Goal: Task Accomplishment & Management: Complete application form

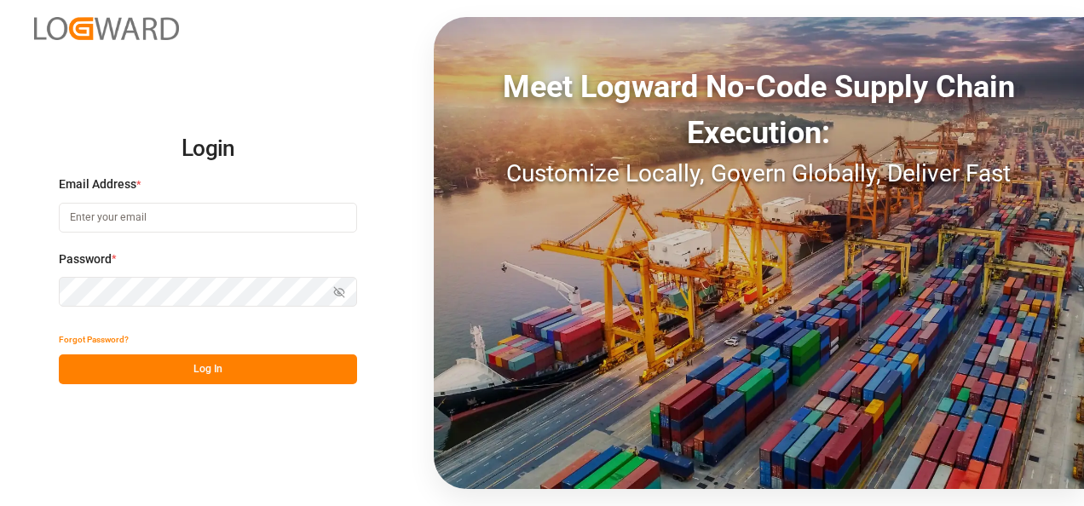
type input "[PERSON_NAME][EMAIL_ADDRESS][PERSON_NAME][DOMAIN_NAME]"
click at [213, 363] on button "Log In" at bounding box center [208, 370] width 298 height 30
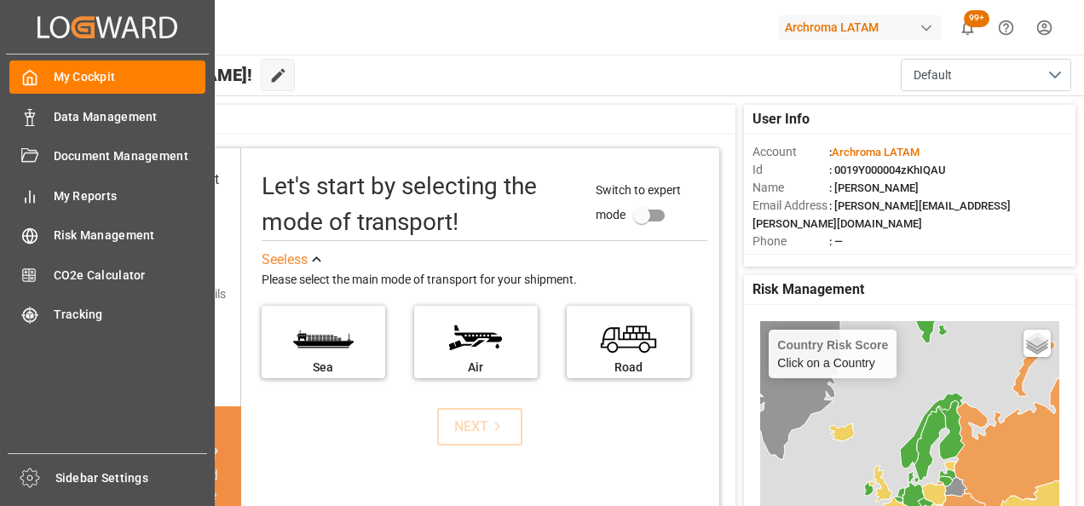
click at [44, 119] on div "Data Management Data Management" at bounding box center [107, 116] width 196 height 33
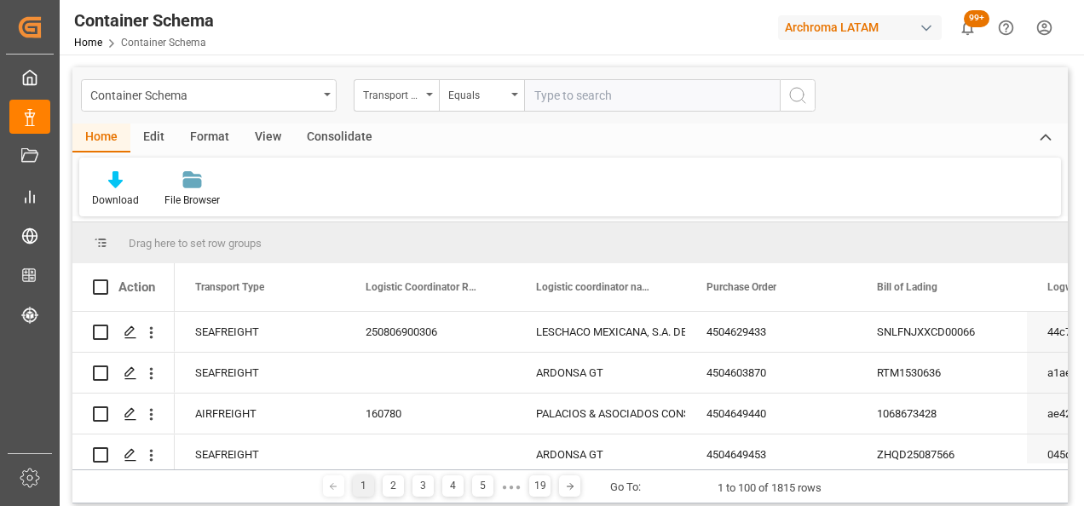
click at [300, 89] on div "Container Schema" at bounding box center [204, 94] width 228 height 21
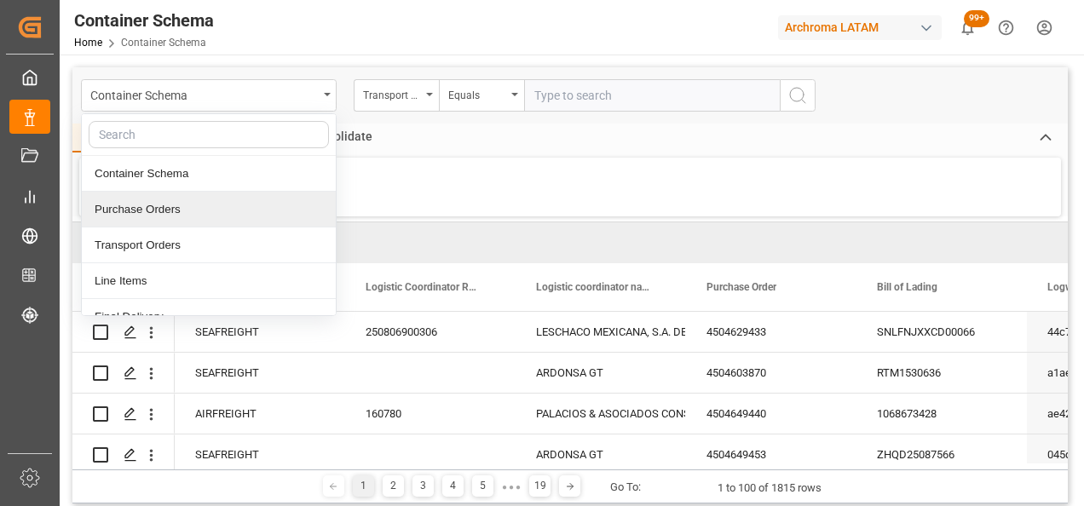
drag, startPoint x: 109, startPoint y: 203, endPoint x: 162, endPoint y: 179, distance: 58.0
click at [109, 203] on div "Purchase Orders" at bounding box center [209, 210] width 254 height 36
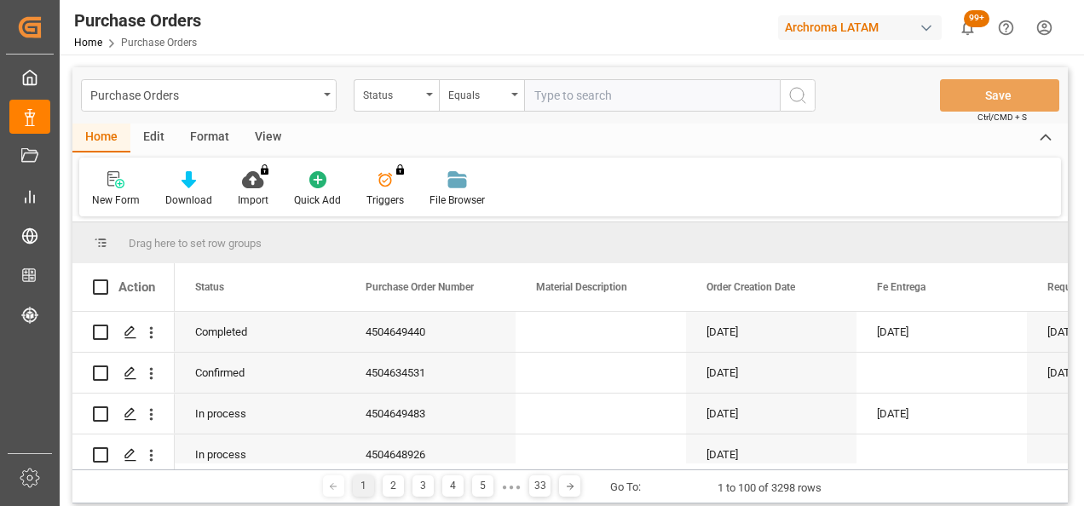
click at [428, 97] on div "Status" at bounding box center [396, 95] width 85 height 32
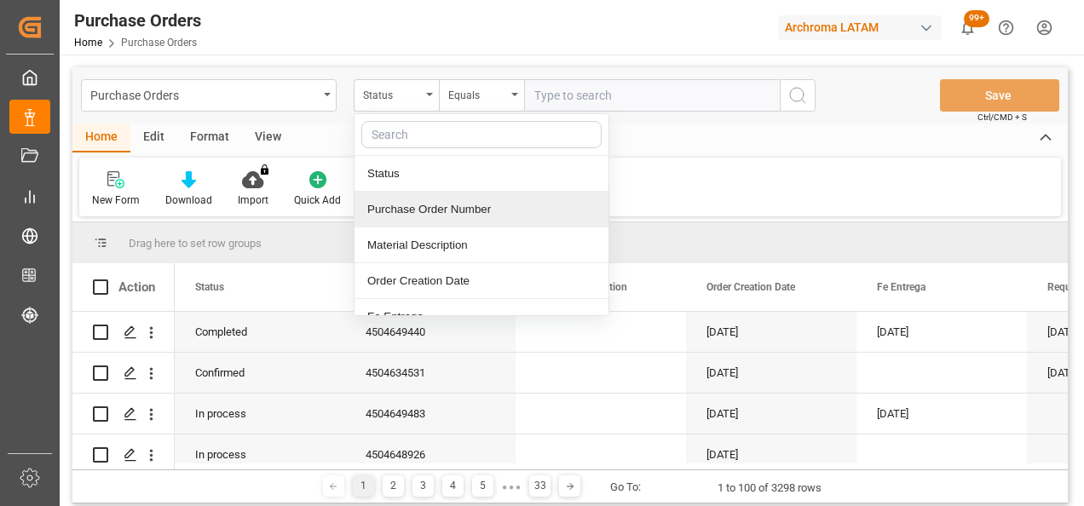
click at [407, 211] on div "Purchase Order Number" at bounding box center [482, 210] width 254 height 36
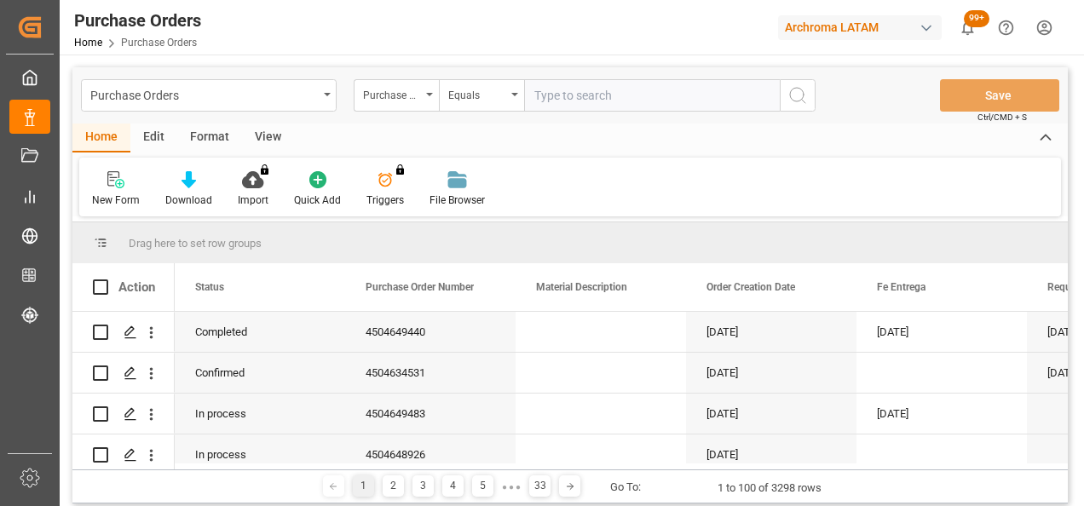
click at [581, 91] on input "text" at bounding box center [652, 95] width 256 height 32
paste input "4504629096"
type input "4504629096"
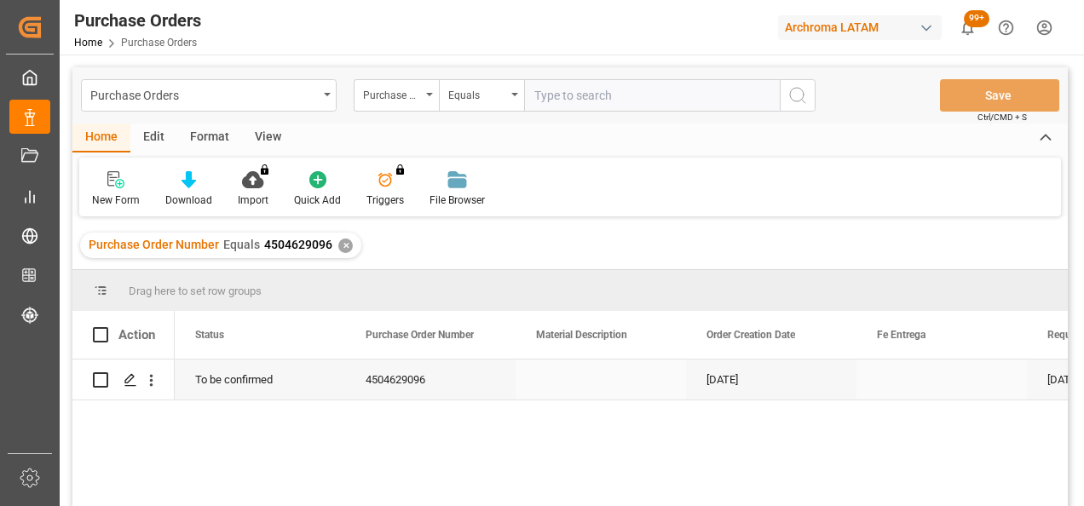
click at [129, 392] on div "Press SPACE to select this row." at bounding box center [130, 381] width 26 height 32
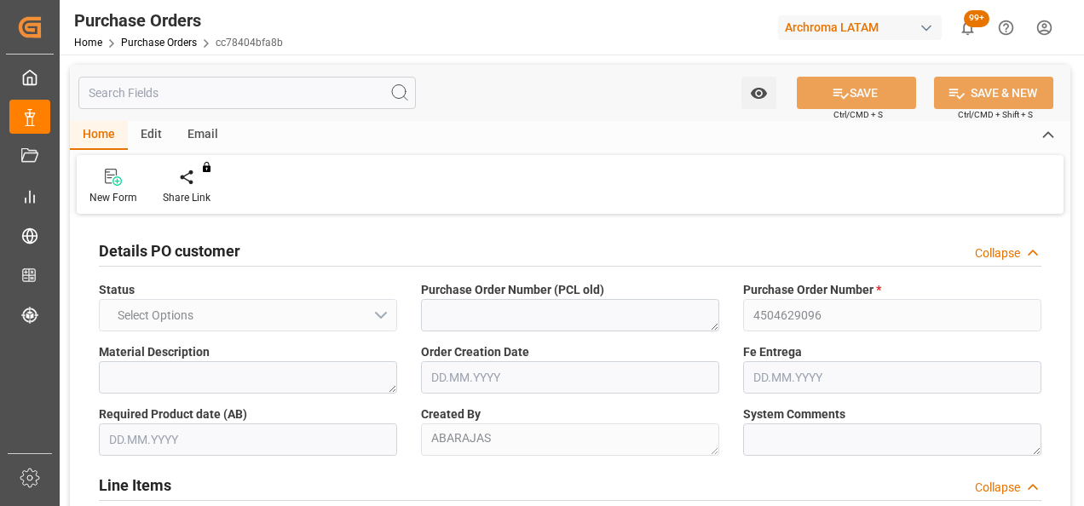
type input "1"
type input "[DATE]"
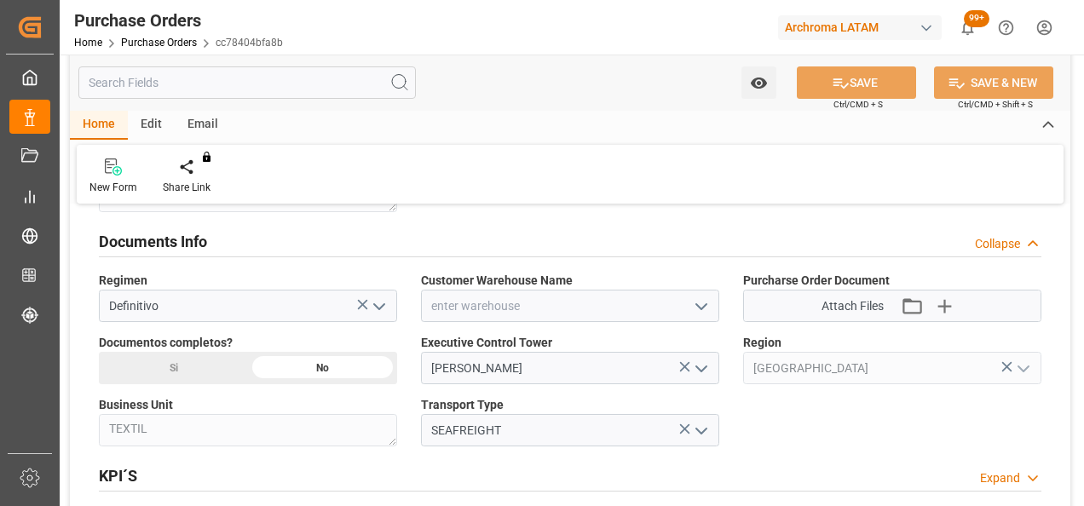
scroll to position [1108, 0]
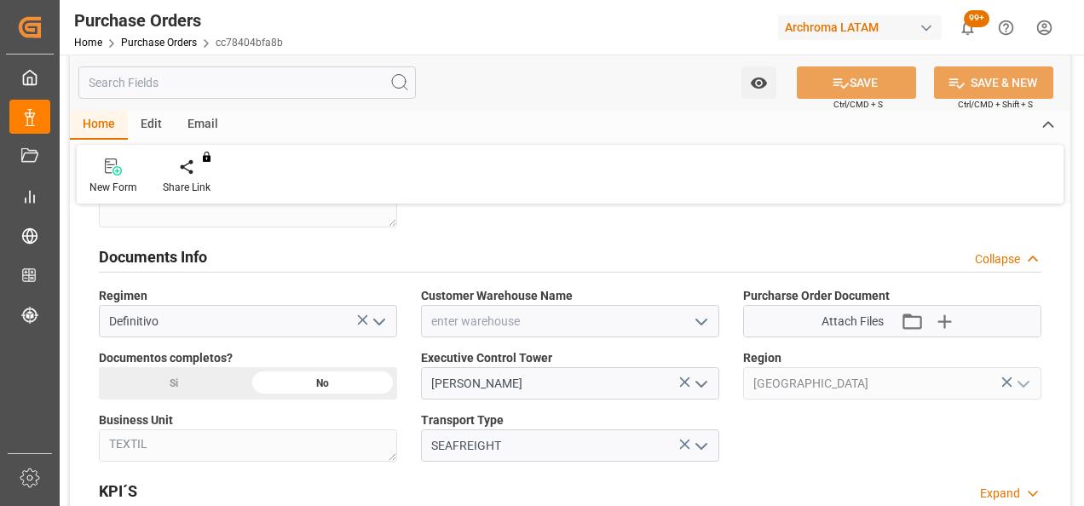
click at [379, 315] on icon "open menu" at bounding box center [379, 322] width 20 height 20
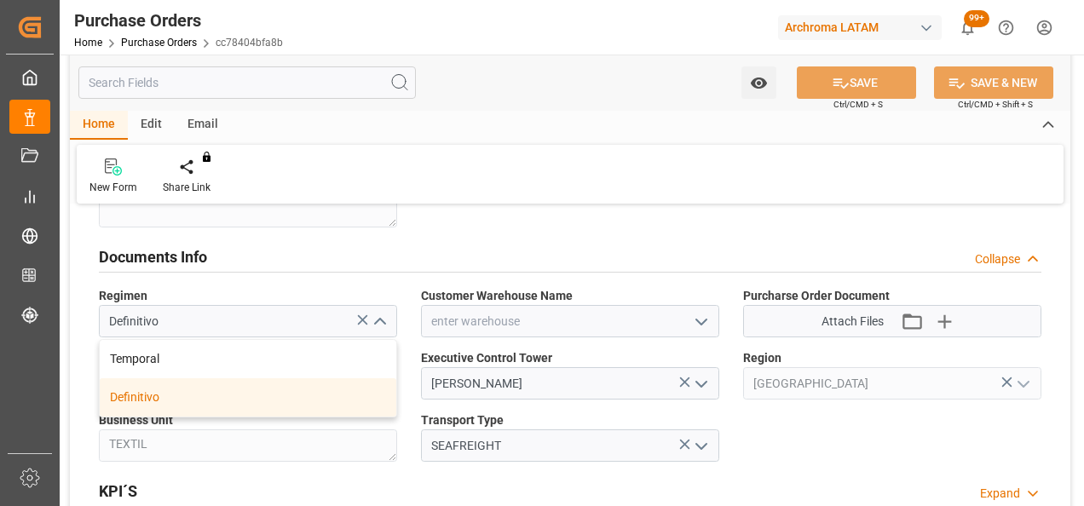
click at [379, 320] on polyline "close menu" at bounding box center [379, 322] width 10 height 5
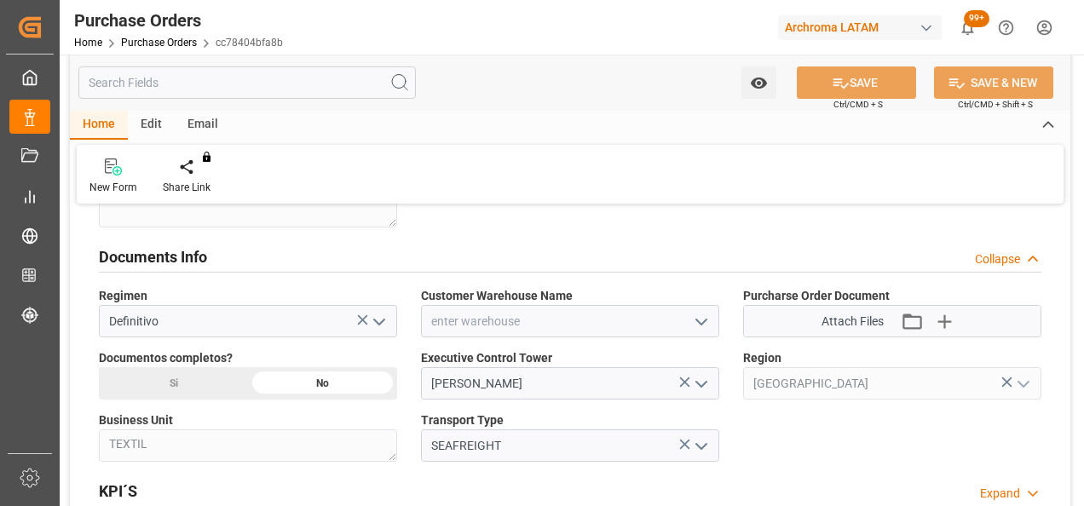
click at [693, 327] on icon "open menu" at bounding box center [701, 322] width 20 height 20
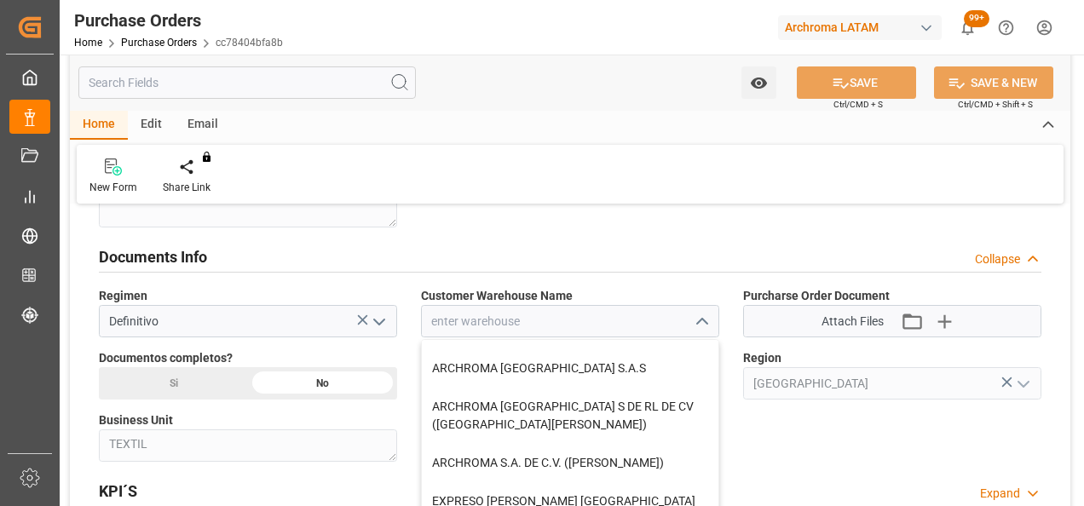
scroll to position [171, 0]
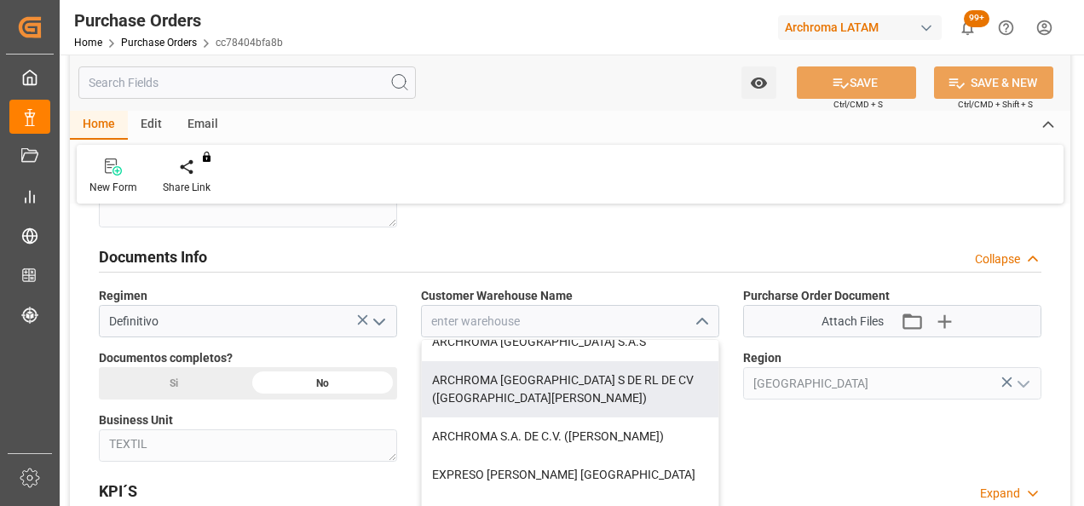
click at [644, 393] on div "ARCHROMA [GEOGRAPHIC_DATA] S DE RL DE CV ([GEOGRAPHIC_DATA][PERSON_NAME])" at bounding box center [570, 389] width 297 height 56
type input "ARCHROMA [GEOGRAPHIC_DATA] S DE RL DE CV ([GEOGRAPHIC_DATA][PERSON_NAME])"
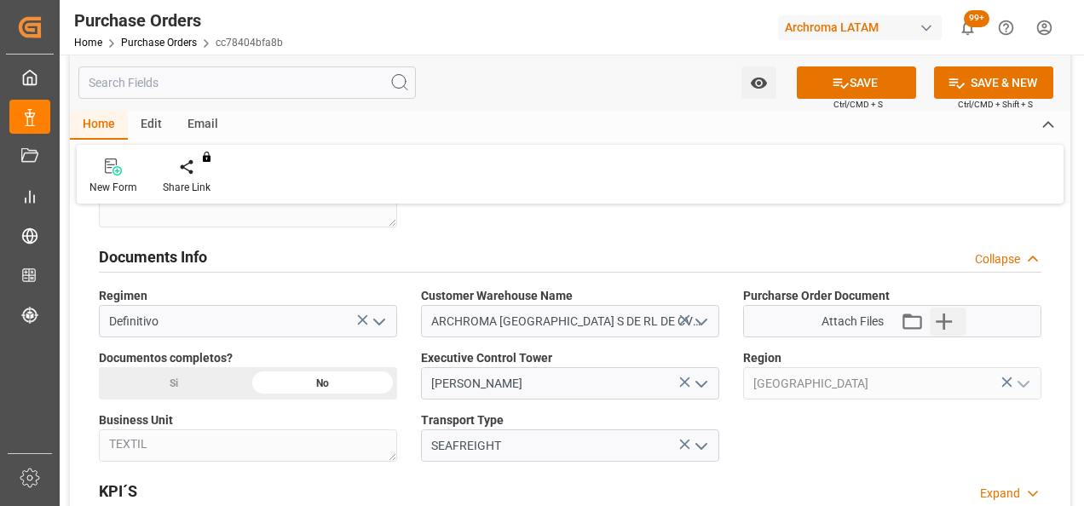
click at [939, 319] on icon "button" at bounding box center [944, 322] width 16 height 16
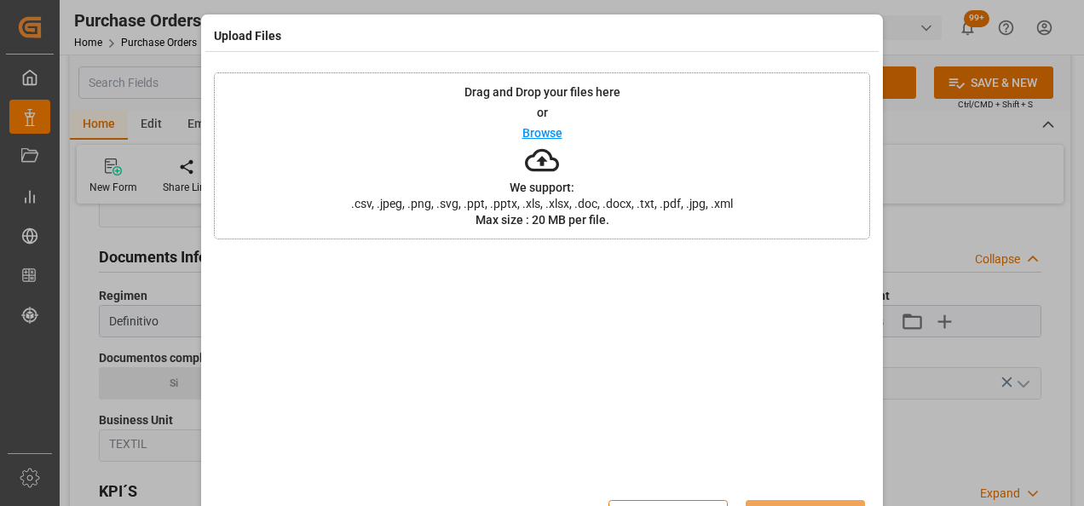
click at [450, 159] on div "Drag and Drop your files here or Browse We support: .csv, .jpeg, .png, .svg, .p…" at bounding box center [542, 155] width 656 height 167
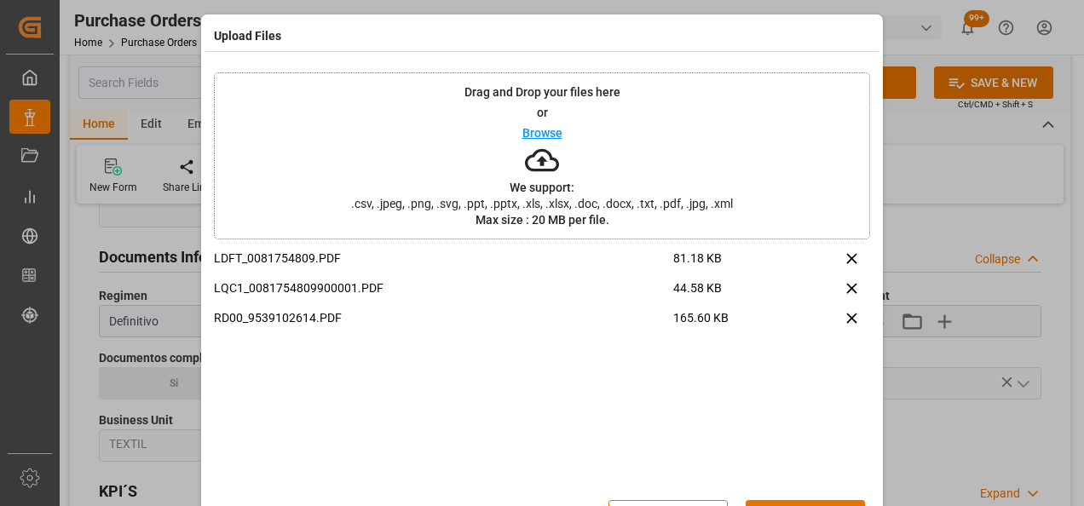
scroll to position [55, 0]
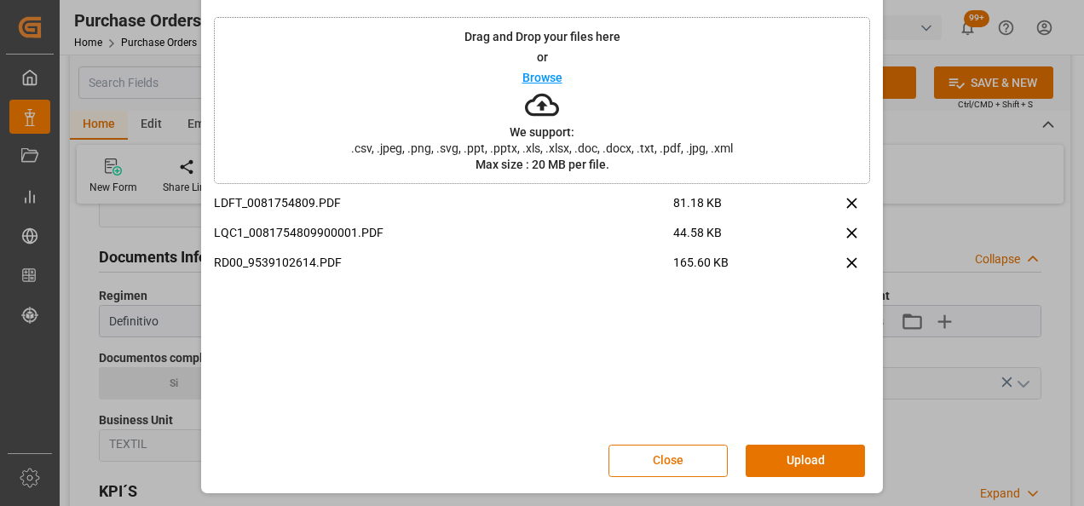
click at [815, 456] on button "Upload" at bounding box center [805, 461] width 119 height 32
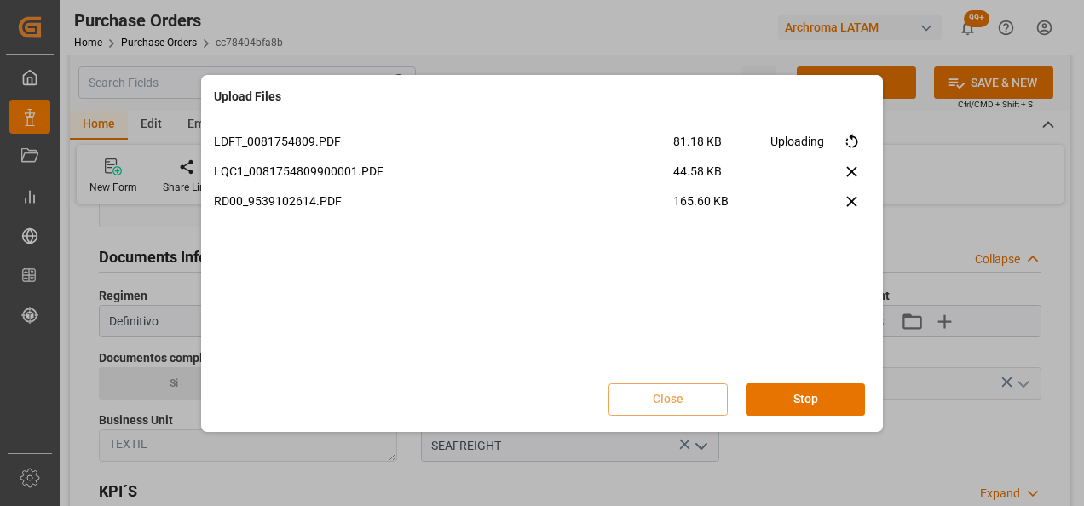
scroll to position [0, 0]
click at [803, 401] on button "Done" at bounding box center [805, 400] width 119 height 32
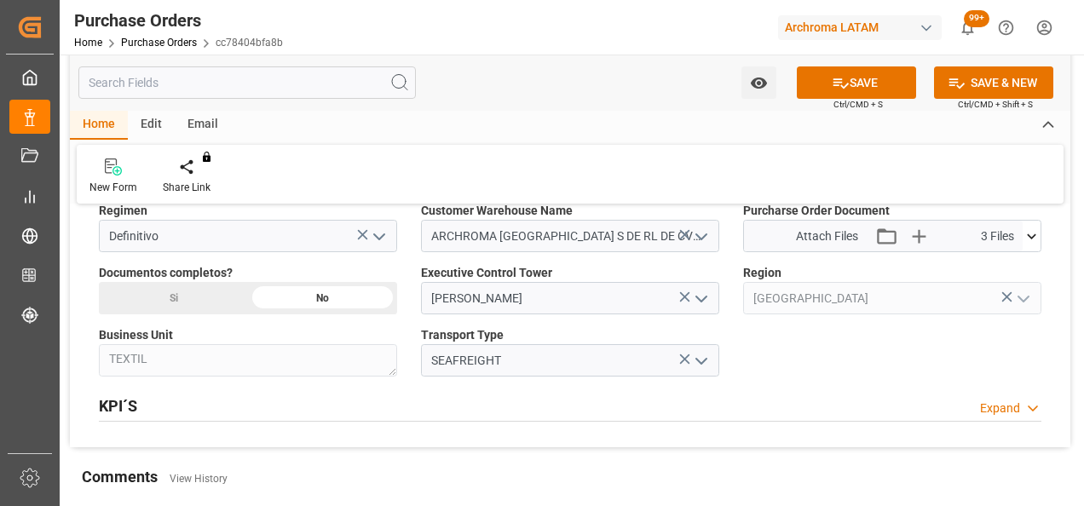
scroll to position [1449, 0]
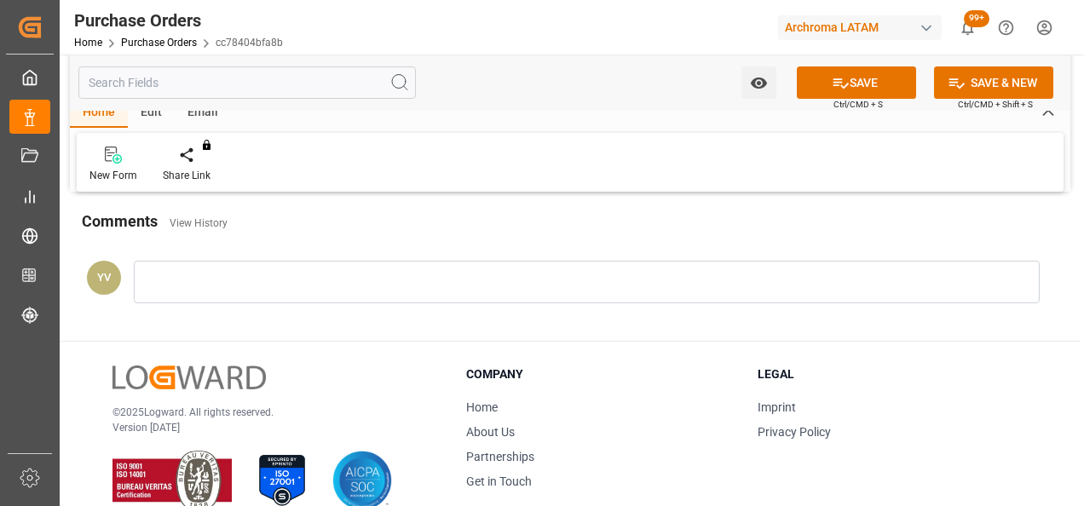
click at [276, 300] on div "YV" at bounding box center [570, 286] width 1001 height 89
click at [210, 290] on div at bounding box center [587, 282] width 906 height 43
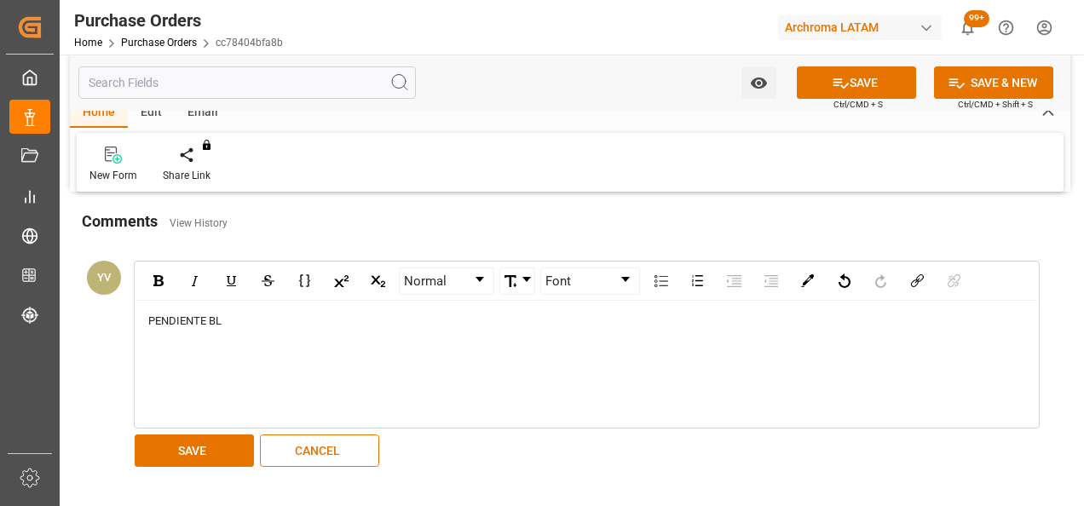
click at [145, 442] on button "SAVE" at bounding box center [194, 451] width 119 height 32
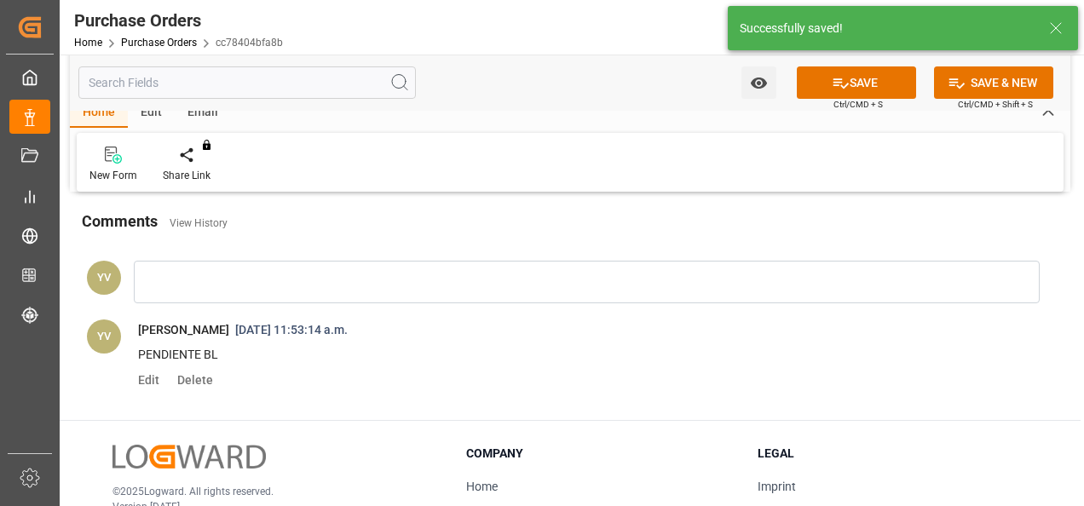
click at [750, 84] on icon "open menu" at bounding box center [759, 83] width 18 height 18
click at [717, 127] on span "Start Watching" at bounding box center [687, 121] width 155 height 18
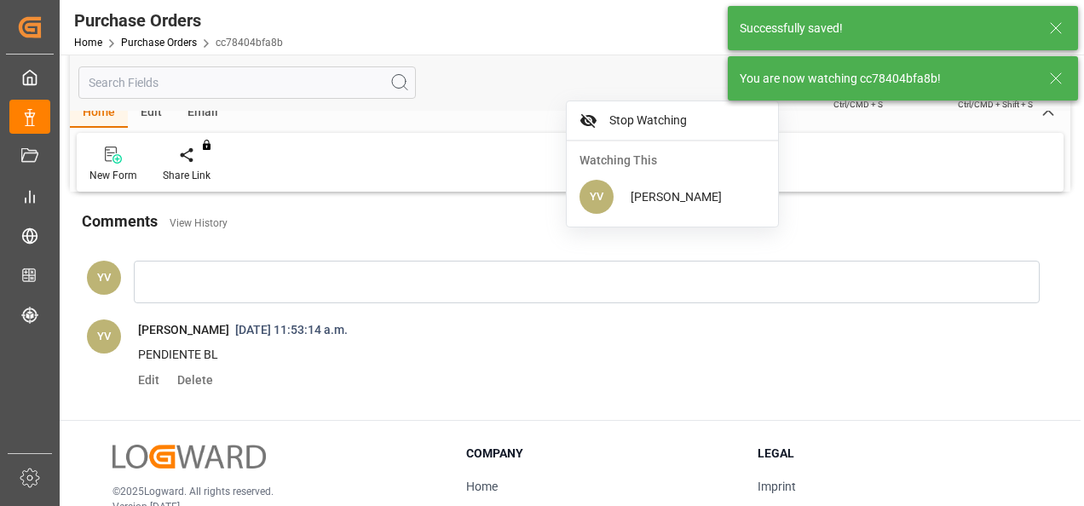
click at [1059, 84] on icon at bounding box center [1056, 78] width 20 height 20
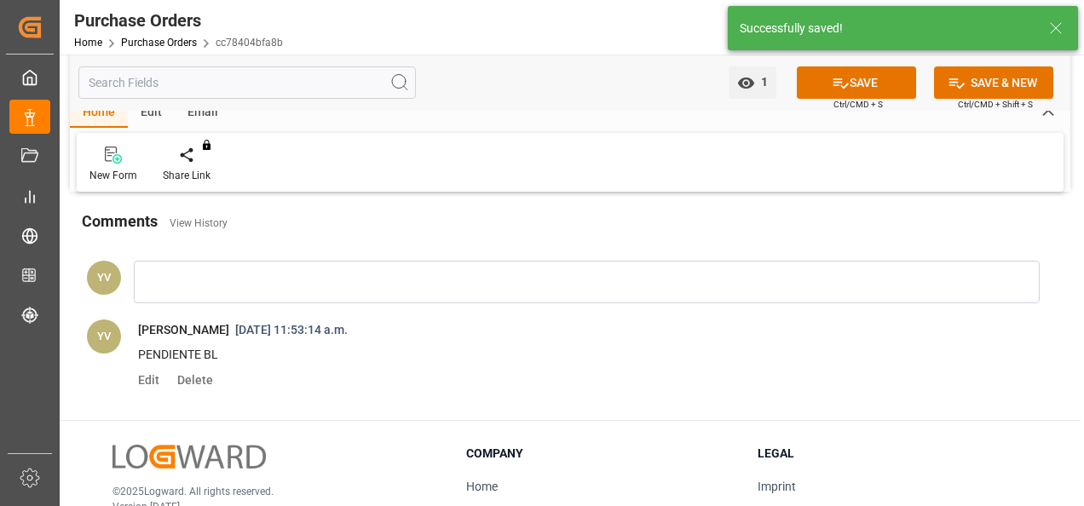
click at [860, 85] on button "SAVE" at bounding box center [856, 82] width 119 height 32
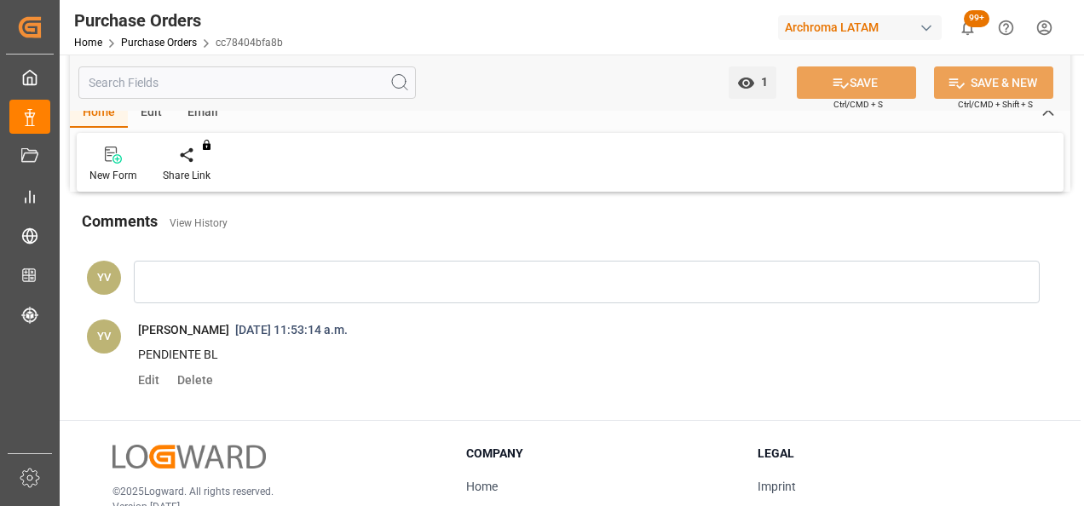
click at [152, 40] on link "Purchase Orders" at bounding box center [159, 43] width 76 height 12
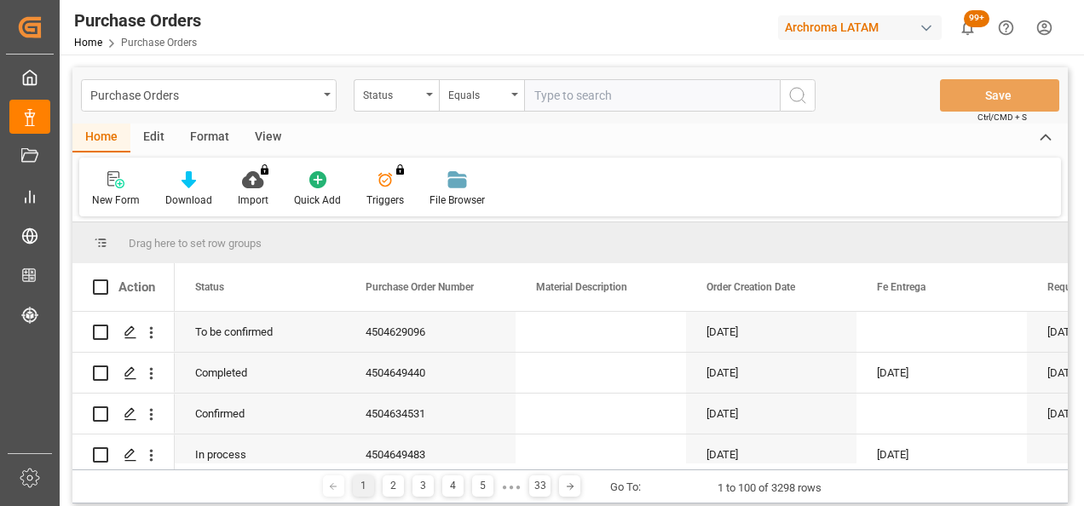
click at [420, 101] on div "Status" at bounding box center [392, 94] width 58 height 20
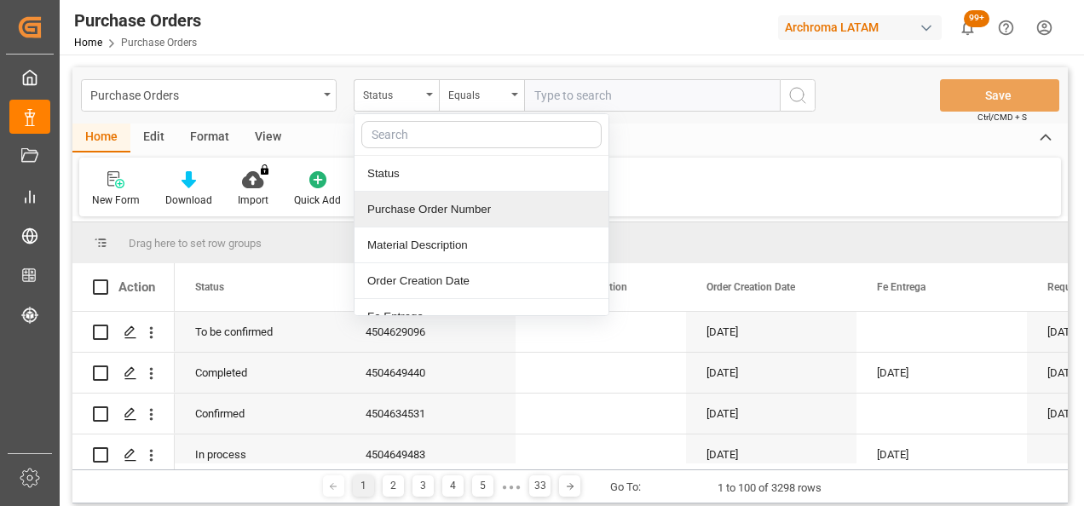
click at [462, 210] on div "Purchase Order Number" at bounding box center [482, 210] width 254 height 36
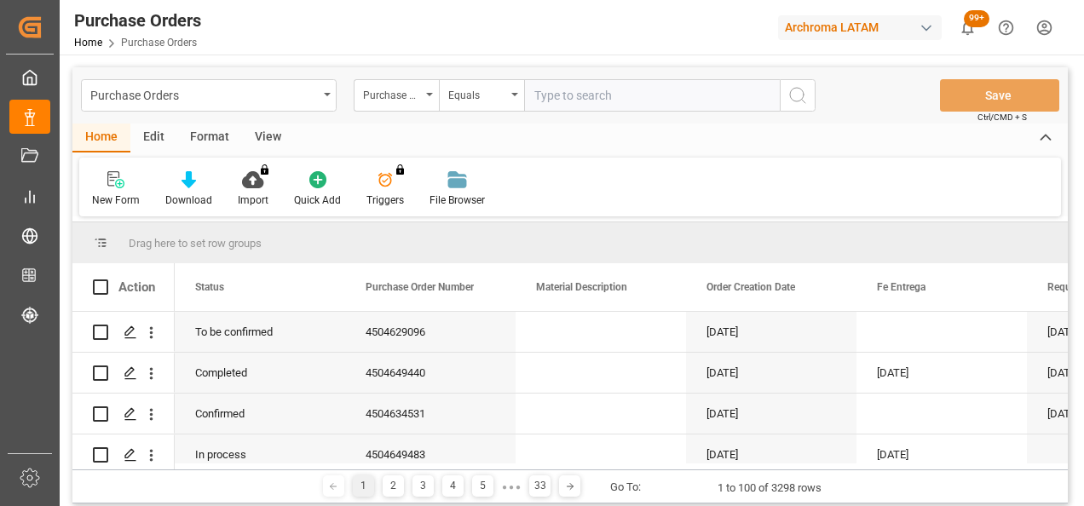
click at [576, 99] on input "text" at bounding box center [652, 95] width 256 height 32
paste input "4504638473"
type input "4504638473"
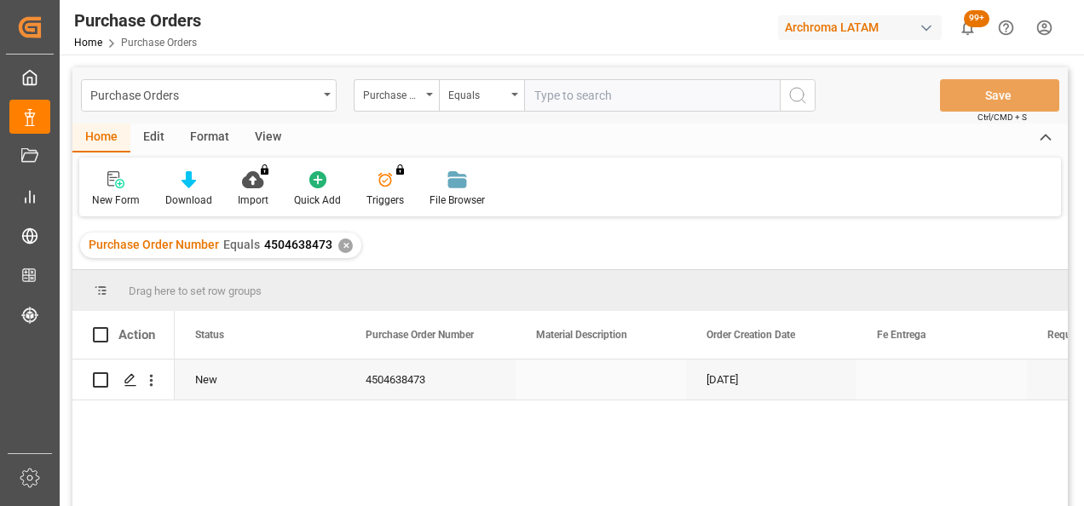
click at [131, 376] on polygon "Press SPACE to select this row." at bounding box center [129, 379] width 9 height 9
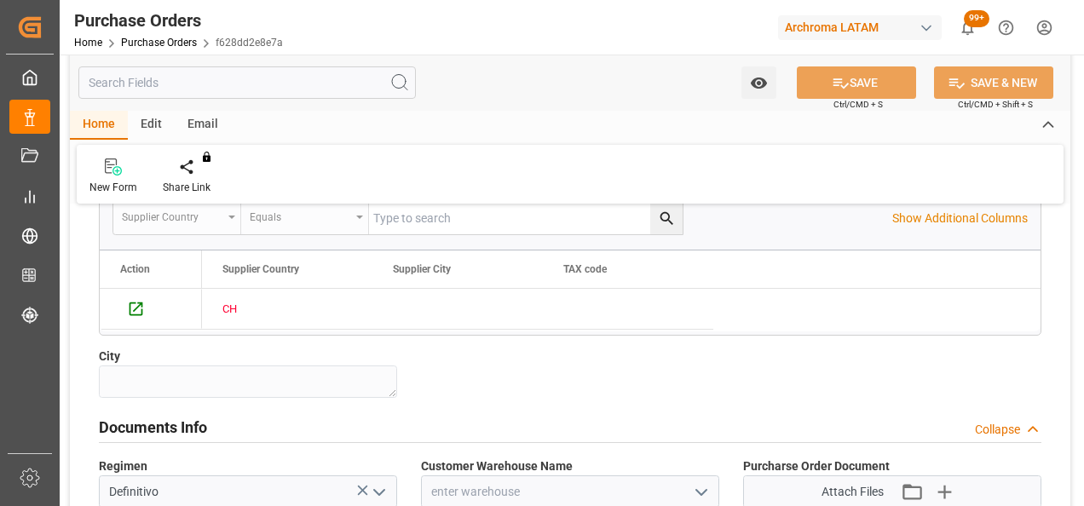
scroll to position [1108, 0]
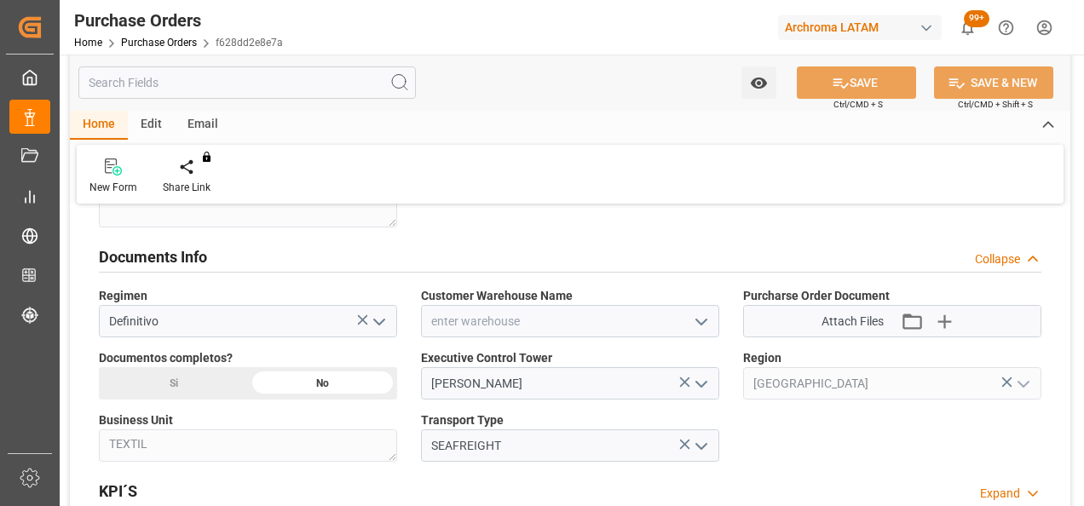
click at [697, 320] on polyline "open menu" at bounding box center [702, 322] width 10 height 5
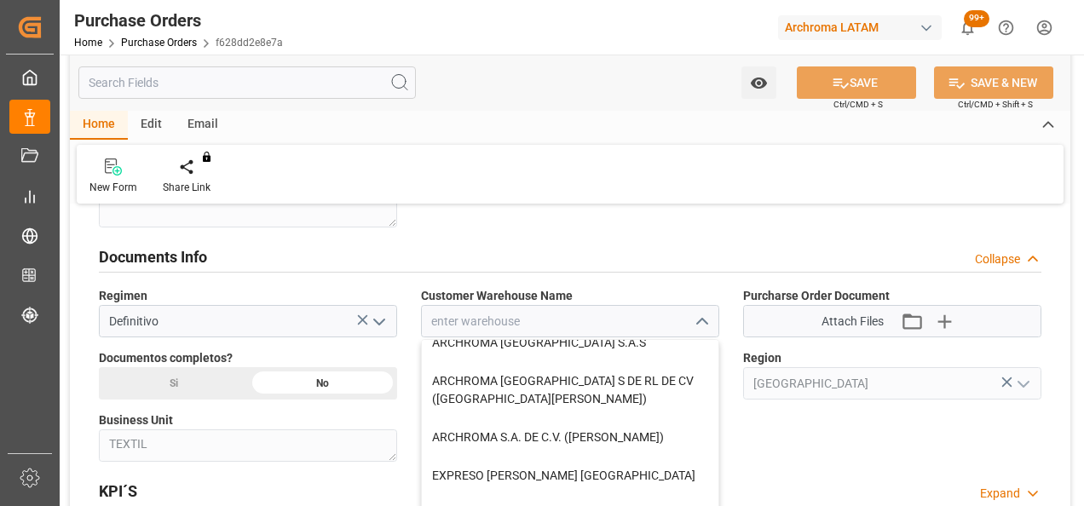
scroll to position [171, 0]
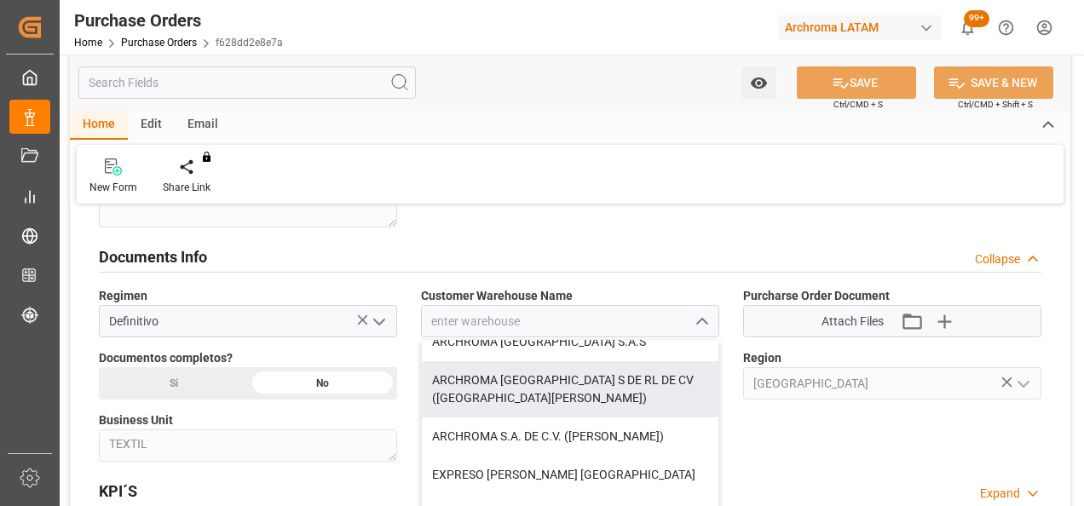
click at [635, 368] on div "ARCHROMA [GEOGRAPHIC_DATA] S DE RL DE CV ([GEOGRAPHIC_DATA][PERSON_NAME])" at bounding box center [570, 389] width 297 height 56
type input "ARCHROMA [GEOGRAPHIC_DATA] S DE RL DE CV ([GEOGRAPHIC_DATA][PERSON_NAME])"
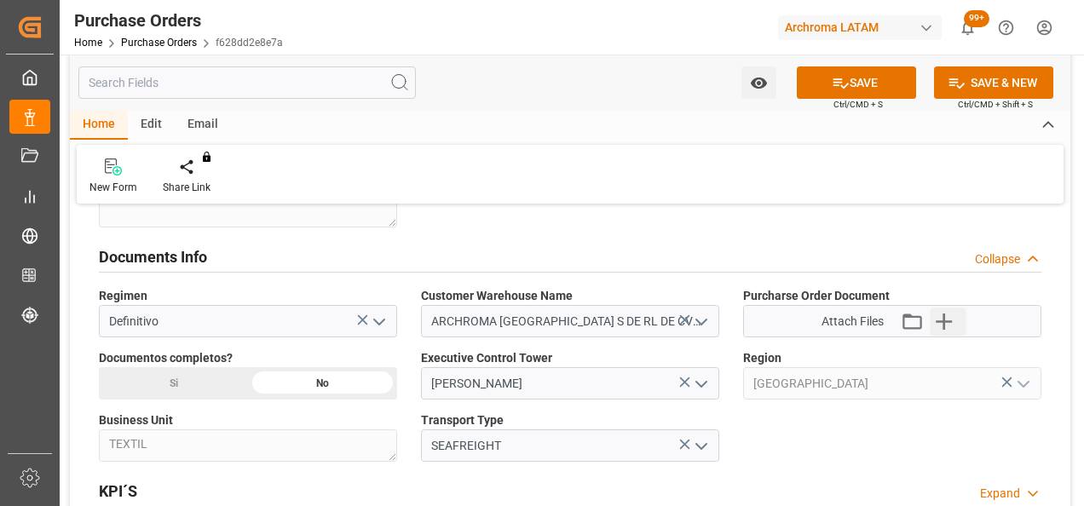
click at [957, 322] on icon "button" at bounding box center [944, 321] width 27 height 27
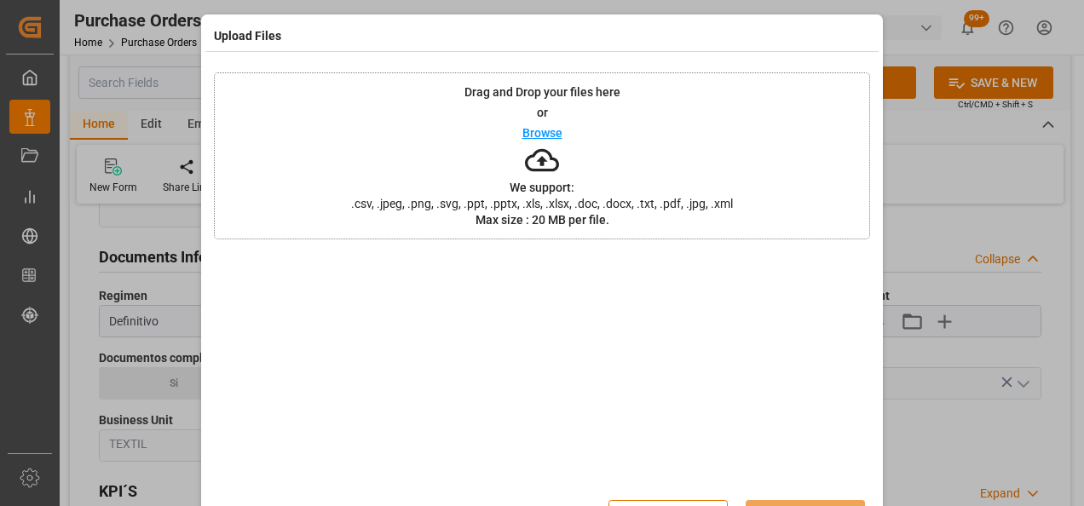
click at [447, 147] on div "Drag and Drop your files here or Browse We support: .csv, .jpeg, .png, .svg, .p…" at bounding box center [542, 155] width 656 height 167
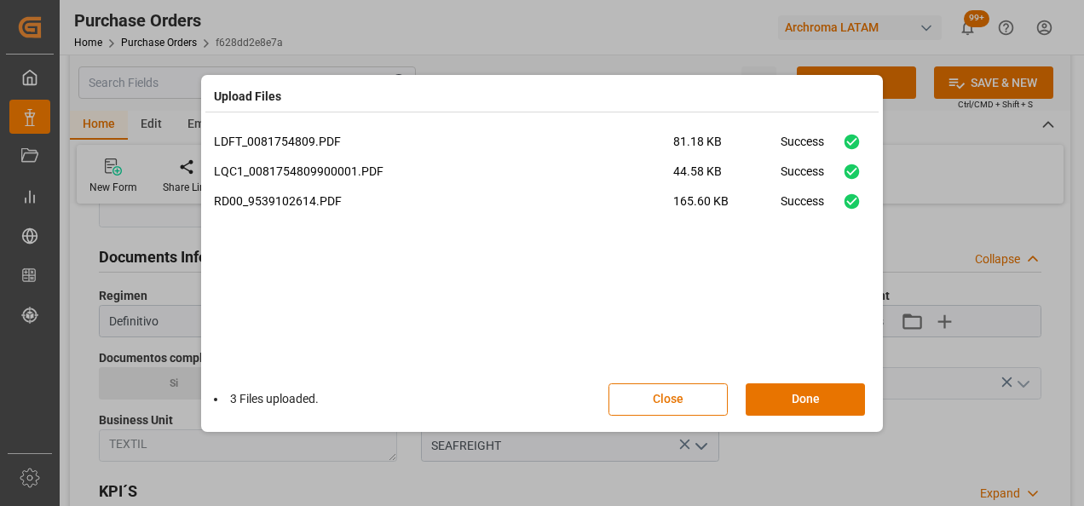
click at [793, 403] on button "Done" at bounding box center [805, 400] width 119 height 32
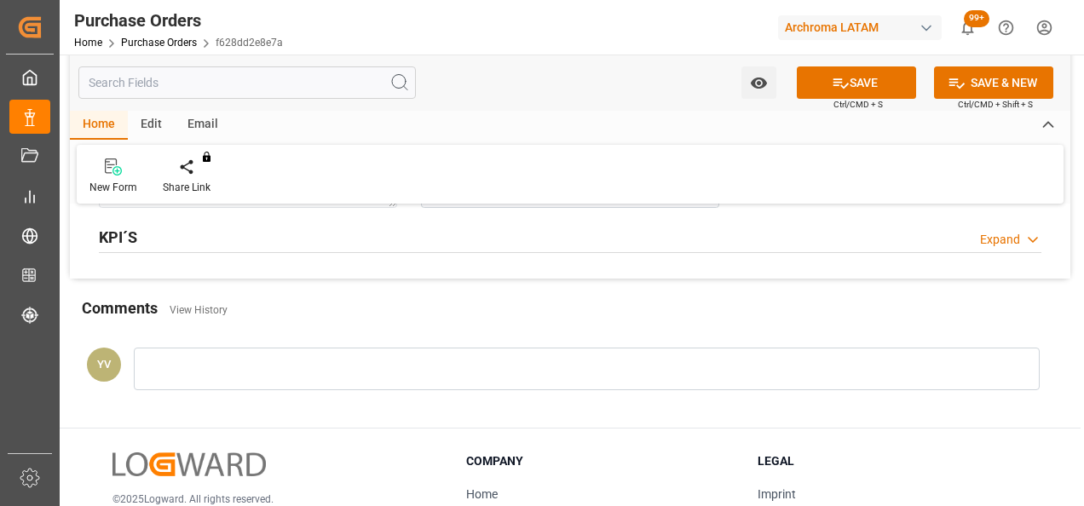
scroll to position [1364, 0]
click at [332, 372] on div at bounding box center [587, 367] width 906 height 43
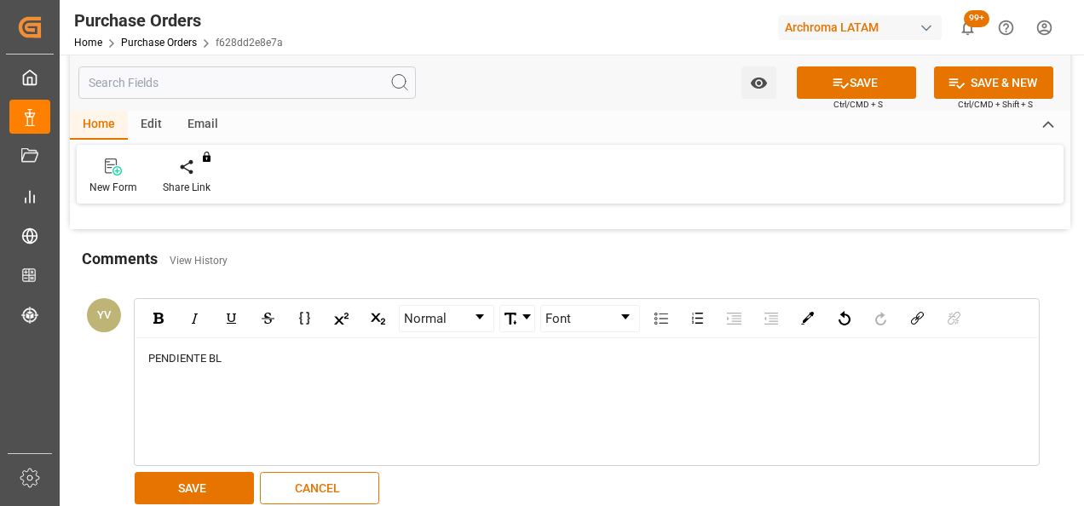
scroll to position [1449, 0]
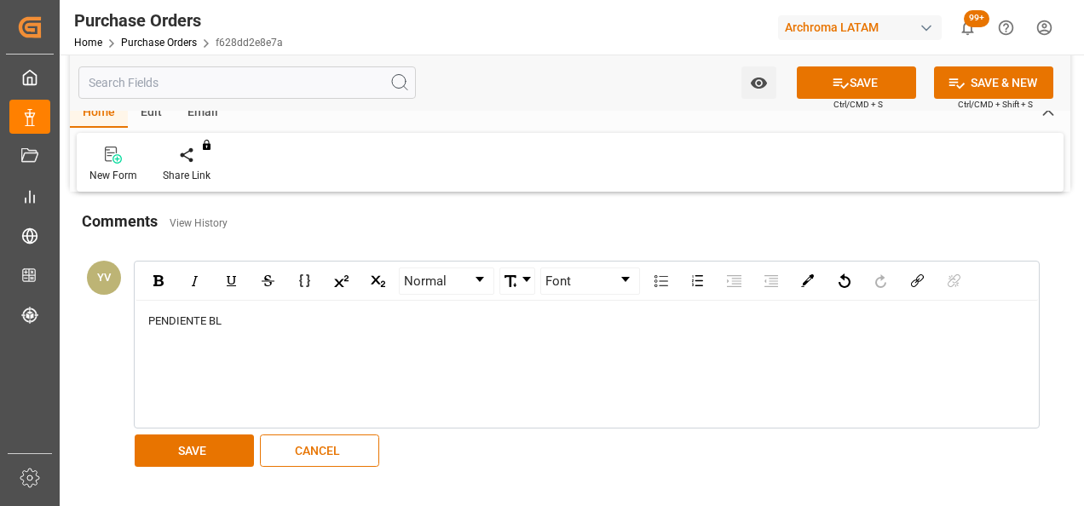
click at [190, 442] on button "SAVE" at bounding box center [194, 451] width 119 height 32
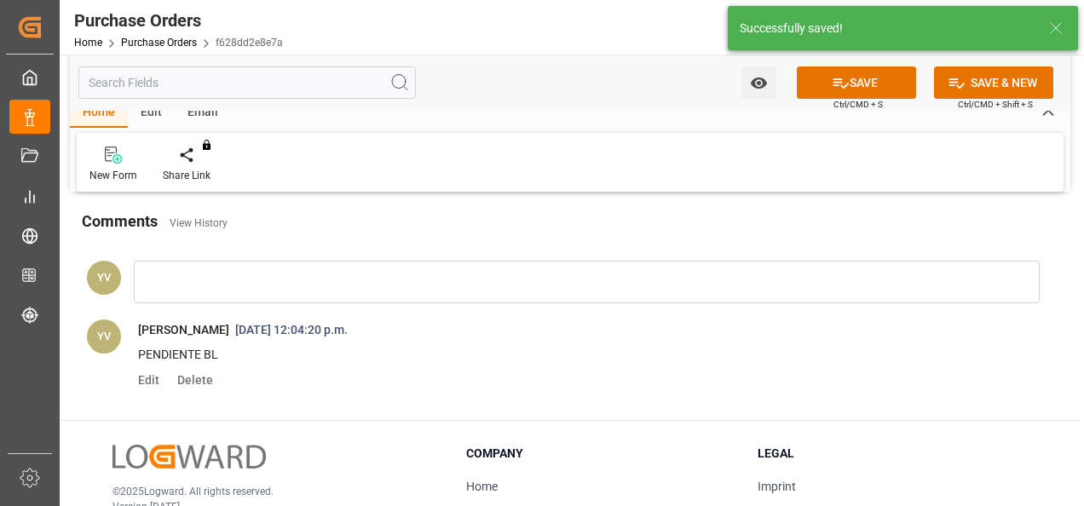
click at [750, 85] on icon "open menu" at bounding box center [759, 83] width 18 height 18
click at [636, 119] on span "Start Watching" at bounding box center [687, 121] width 155 height 18
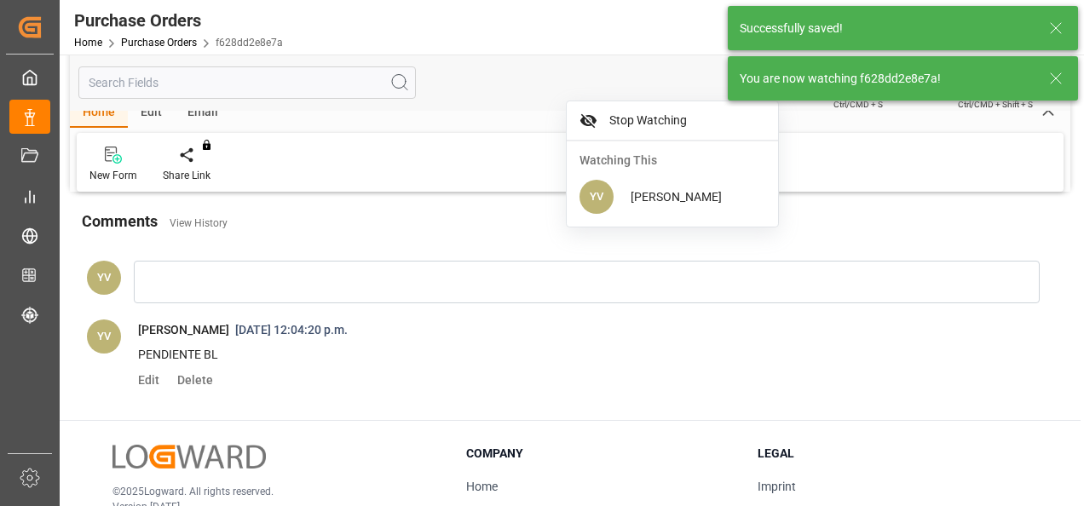
click at [1062, 75] on icon at bounding box center [1056, 78] width 20 height 20
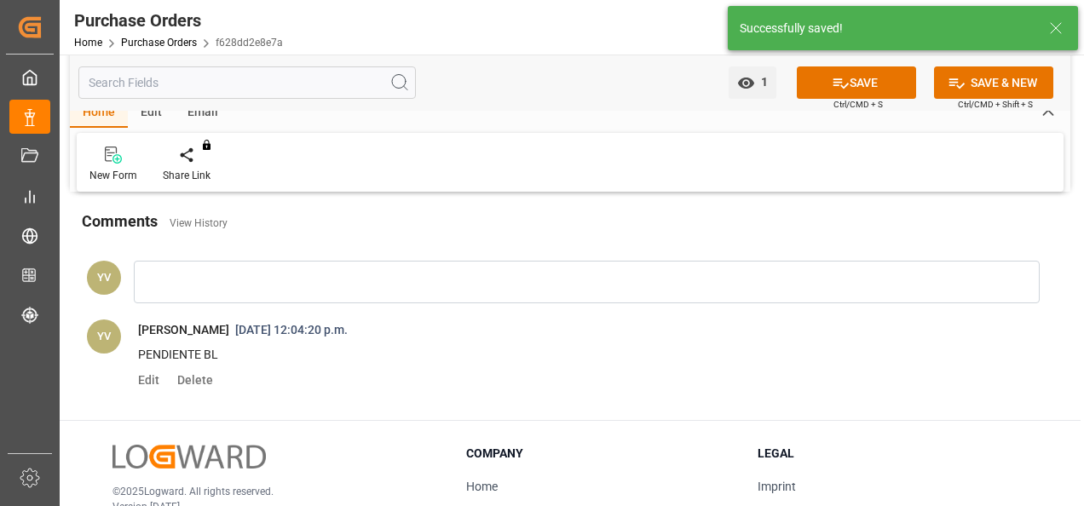
click at [850, 84] on button "SAVE" at bounding box center [856, 82] width 119 height 32
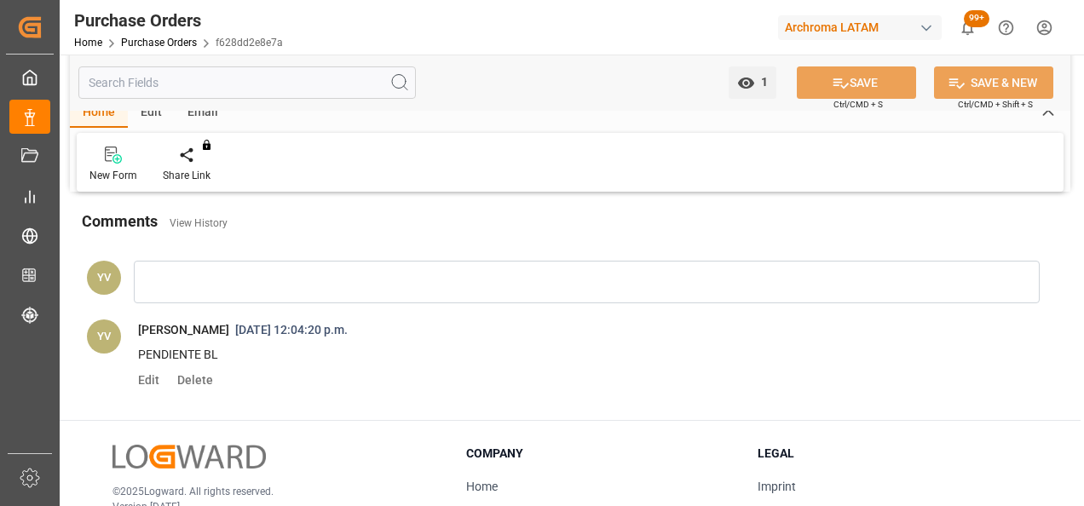
click at [161, 43] on link "Purchase Orders" at bounding box center [159, 43] width 76 height 12
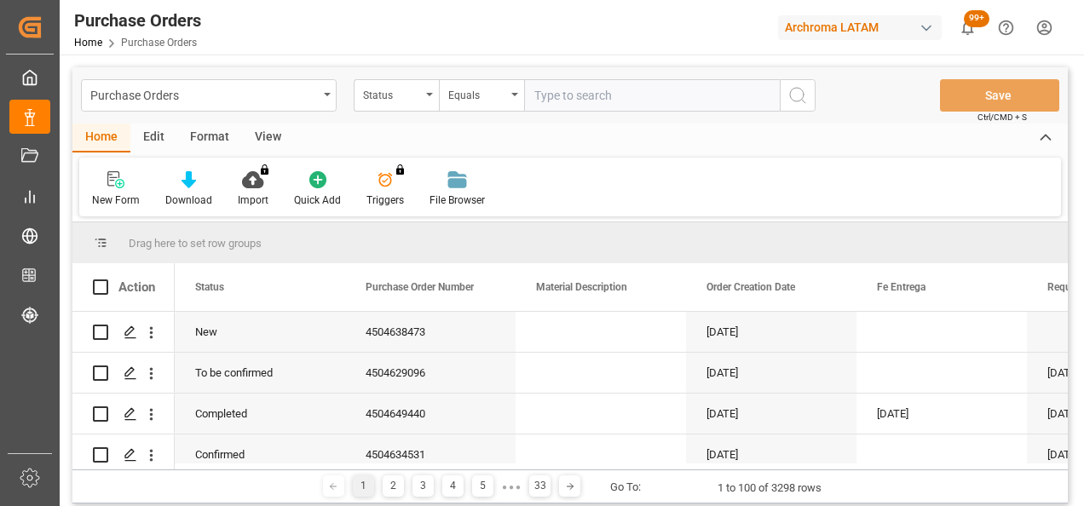
click at [428, 95] on icon "open menu" at bounding box center [429, 94] width 7 height 3
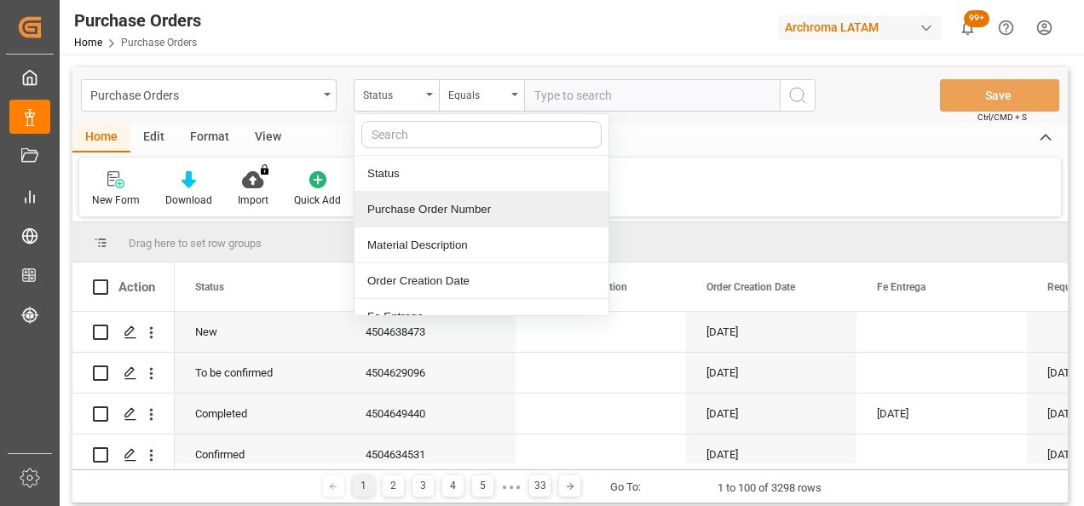
click at [418, 211] on div "Purchase Order Number" at bounding box center [482, 210] width 254 height 36
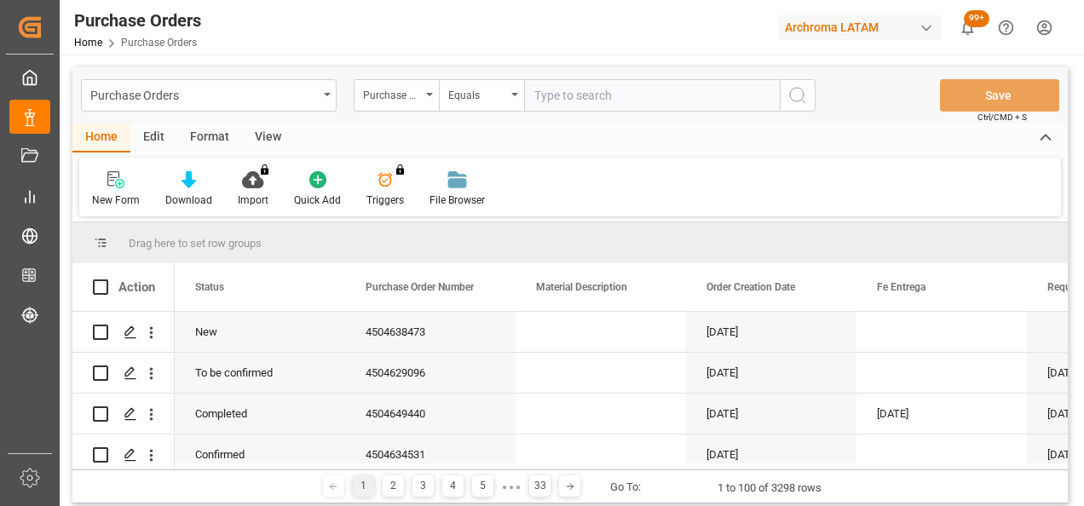
click at [580, 90] on input "text" at bounding box center [652, 95] width 256 height 32
paste input "4504638481"
type input "4504638481"
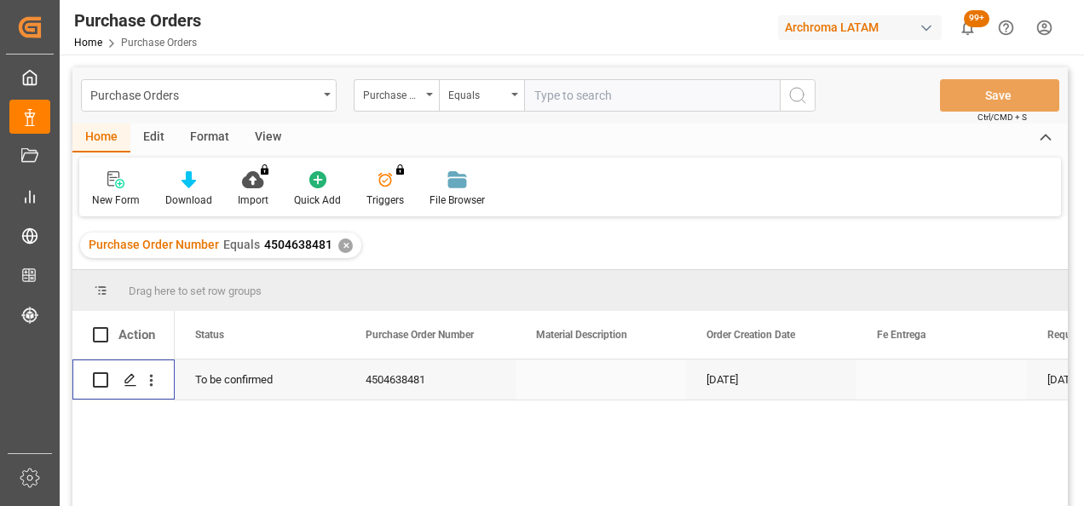
click at [133, 384] on icon "Press SPACE to select this row." at bounding box center [131, 380] width 14 height 14
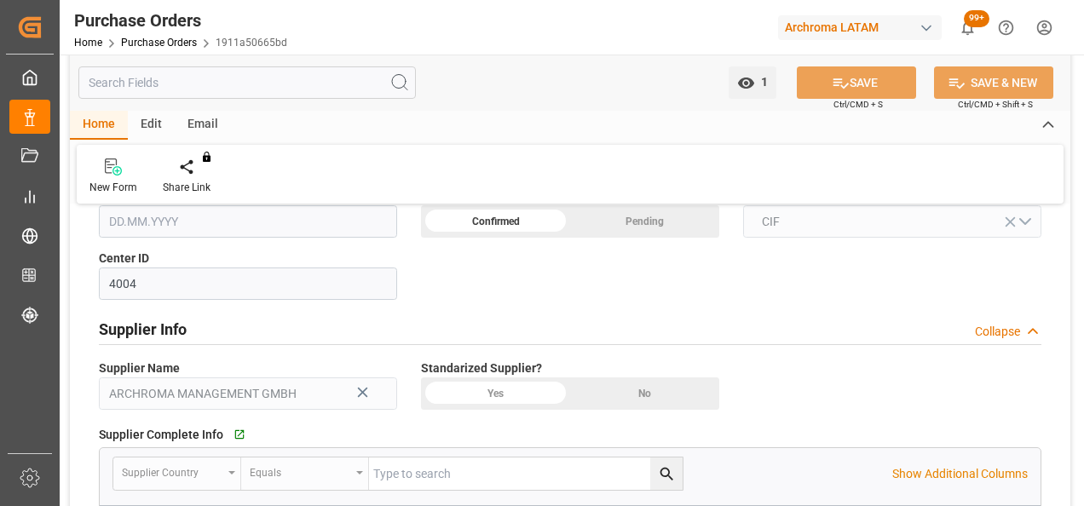
scroll to position [938, 0]
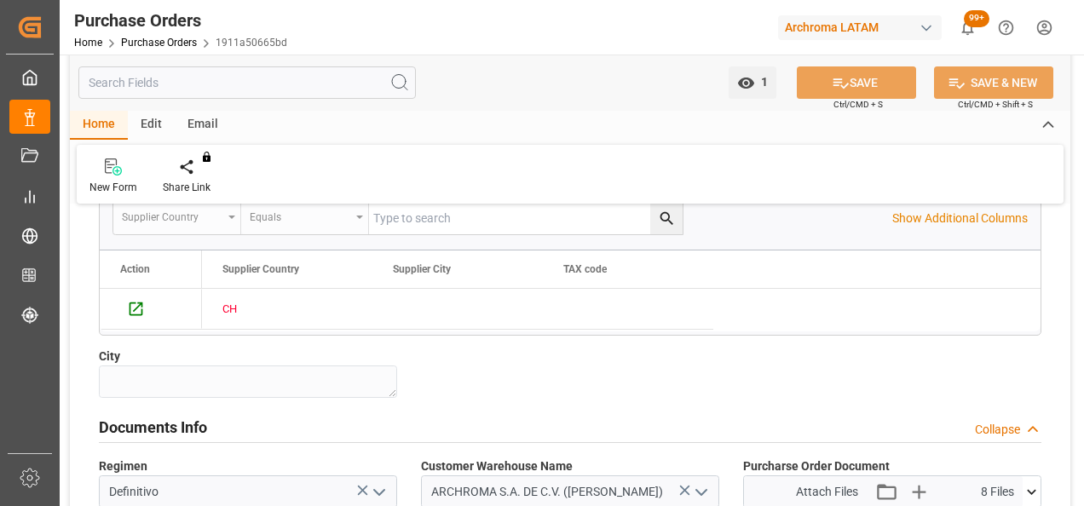
click at [620, 331] on div "Drag here to set row groups Drag here to set column labels Action Supplier Coun…" at bounding box center [570, 292] width 941 height 85
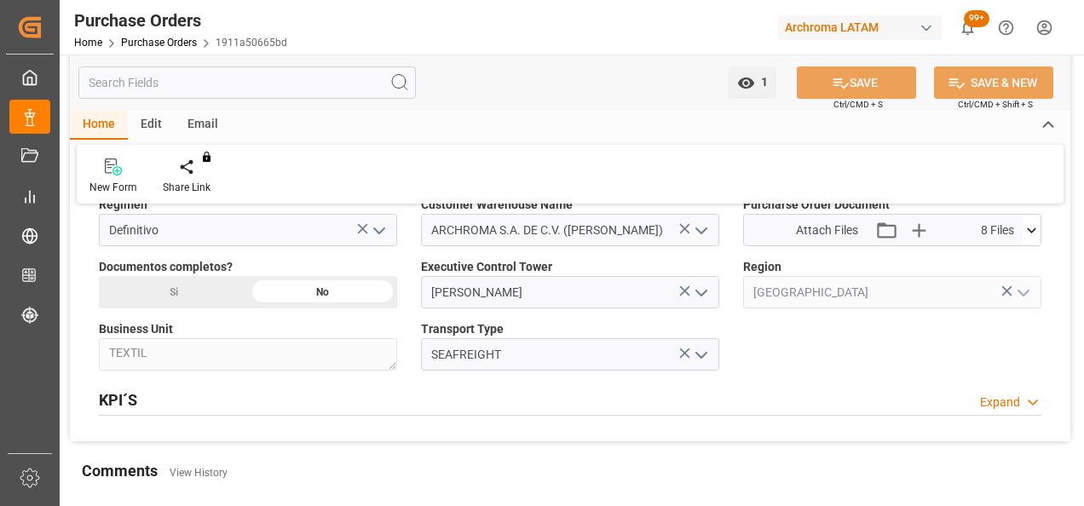
scroll to position [1194, 0]
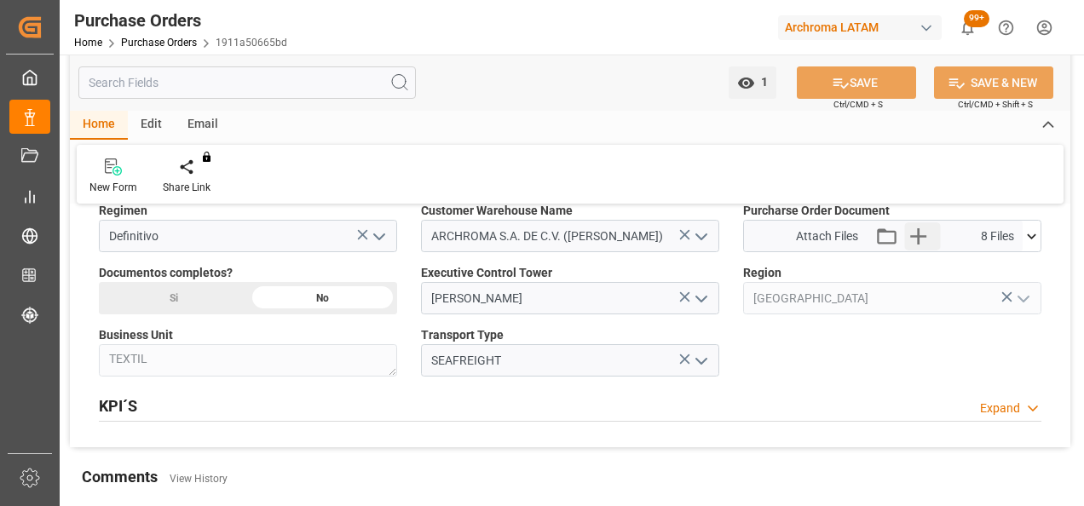
click at [923, 229] on icon "button" at bounding box center [918, 236] width 27 height 27
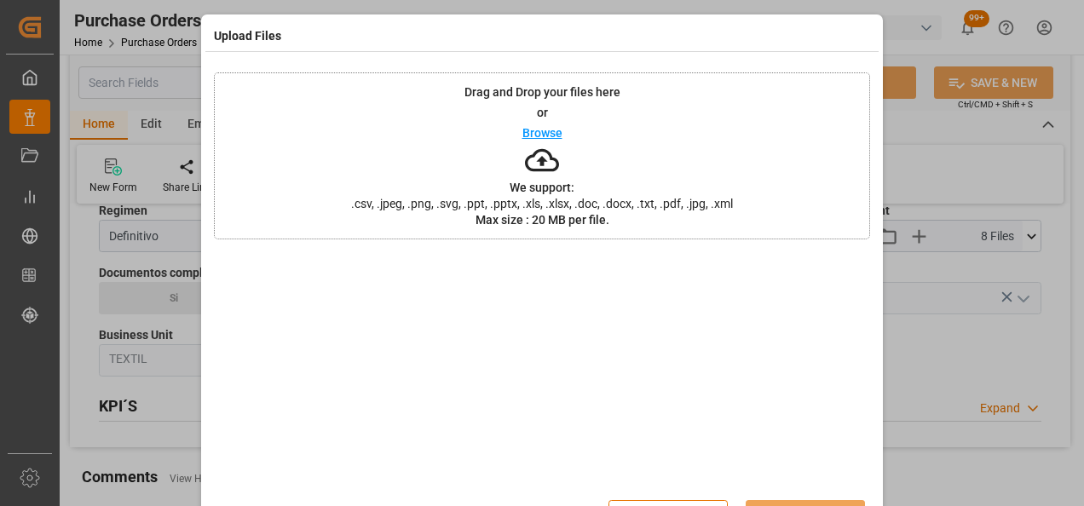
click at [312, 132] on div "Drag and Drop your files here or Browse We support: .csv, .jpeg, .png, .svg, .p…" at bounding box center [542, 155] width 656 height 167
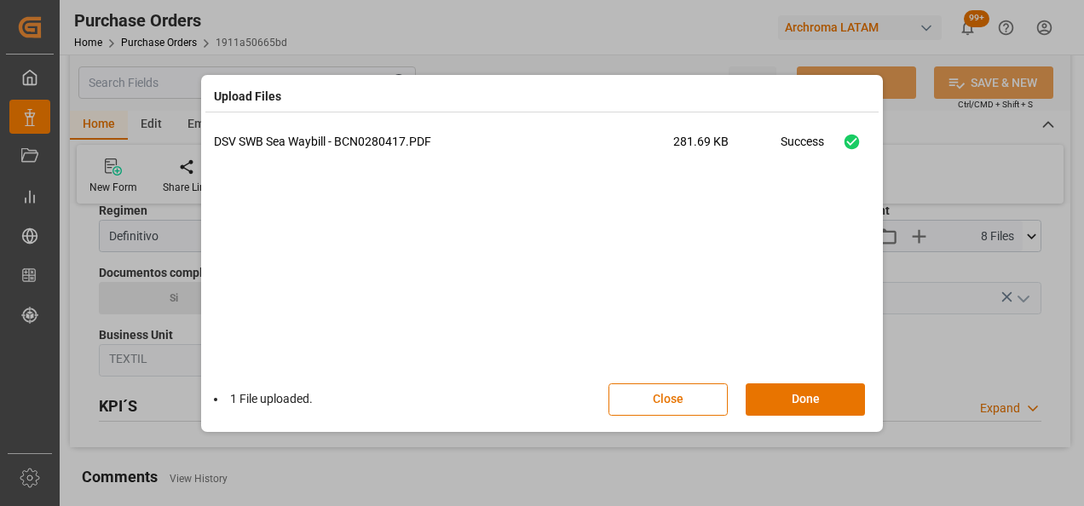
click at [786, 389] on button "Done" at bounding box center [805, 400] width 119 height 32
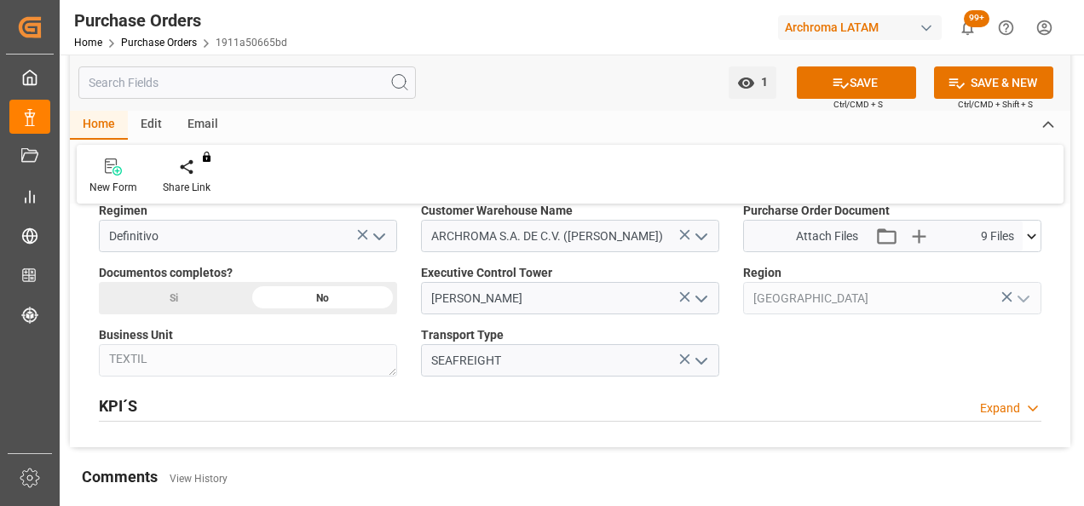
click at [206, 293] on div "Si" at bounding box center [173, 298] width 149 height 32
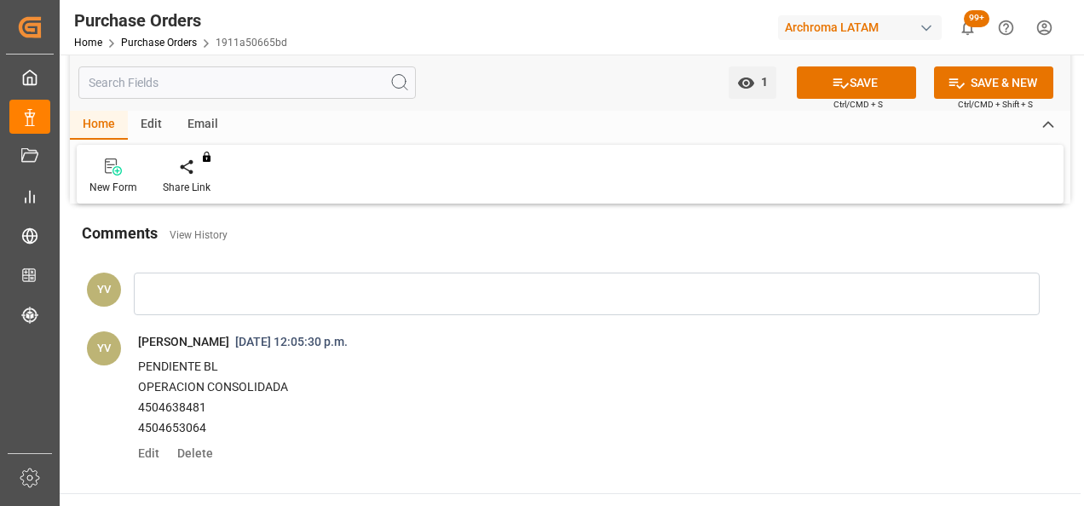
scroll to position [1449, 0]
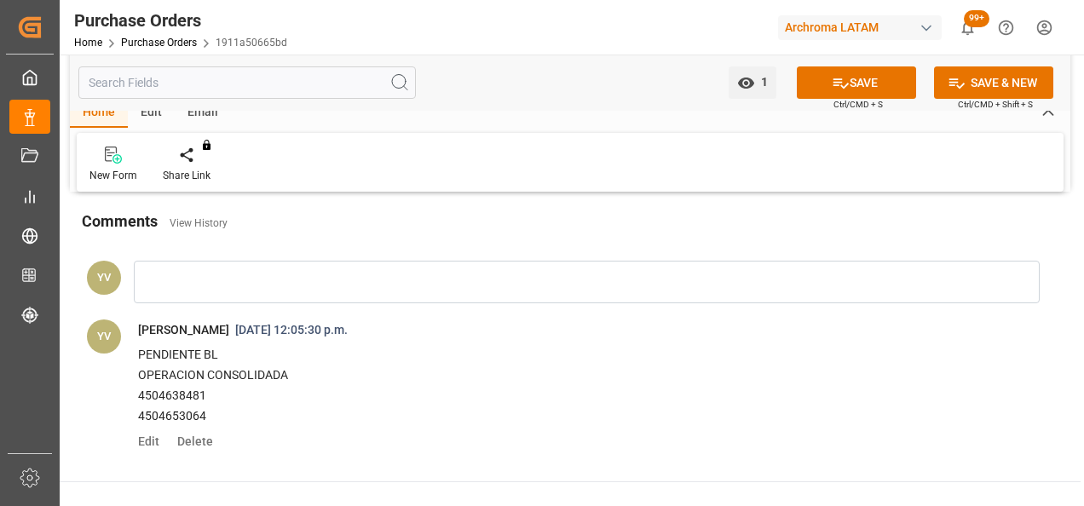
click at [179, 283] on div at bounding box center [587, 282] width 906 height 43
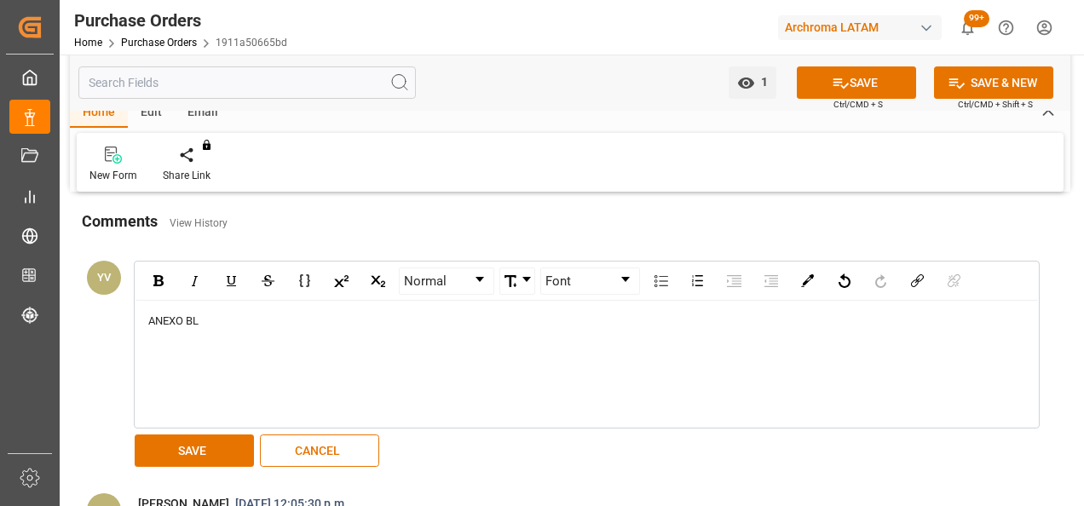
click at [201, 436] on button "SAVE" at bounding box center [194, 451] width 119 height 32
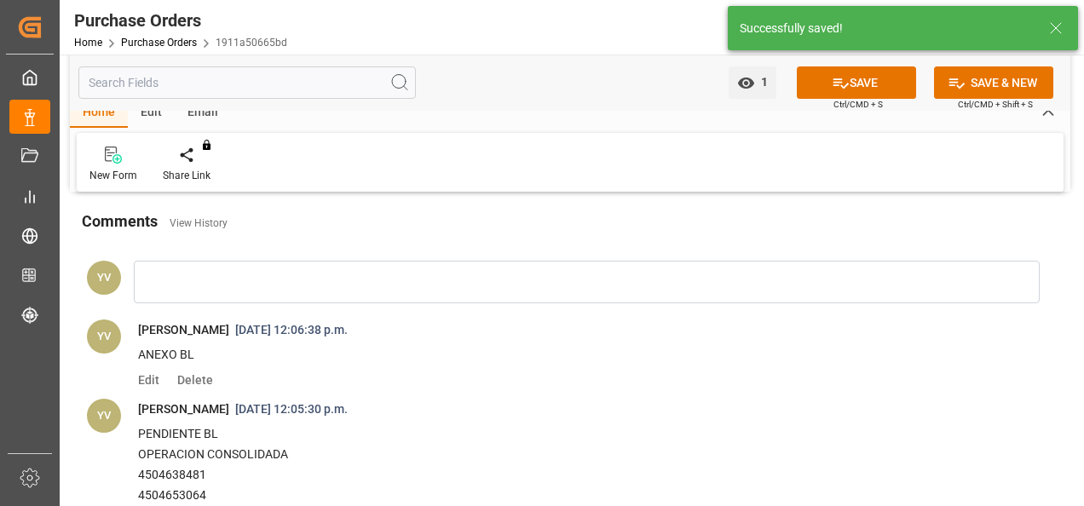
click at [835, 85] on icon at bounding box center [841, 83] width 18 height 18
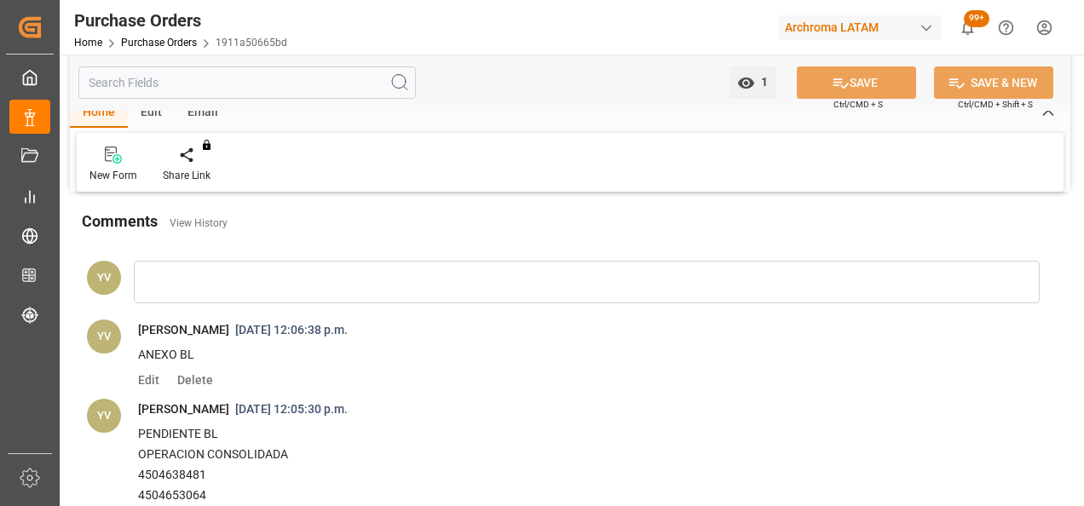
click at [138, 43] on link "Purchase Orders" at bounding box center [159, 43] width 76 height 12
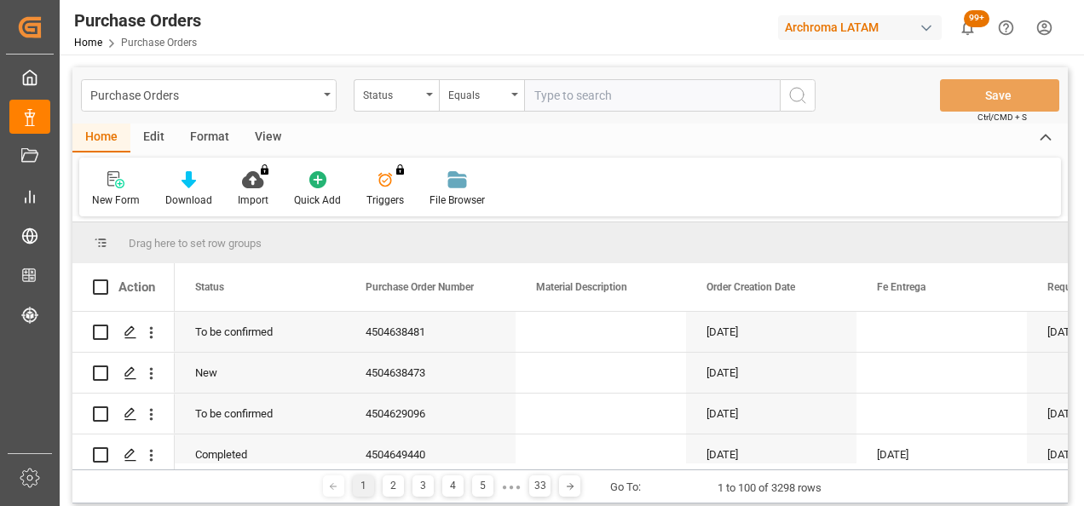
click at [420, 97] on div "Status" at bounding box center [392, 94] width 58 height 20
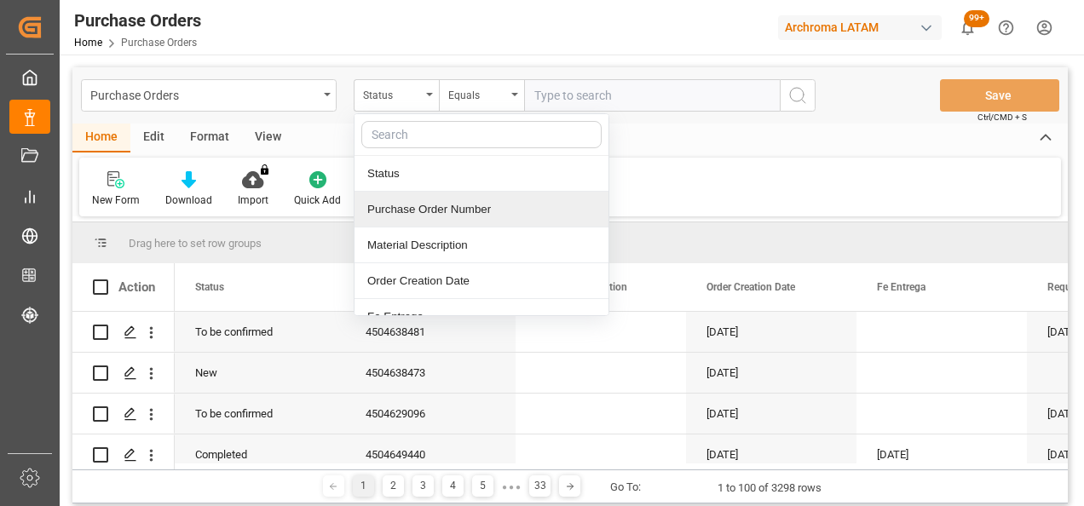
click at [425, 193] on div "Purchase Order Number" at bounding box center [482, 210] width 254 height 36
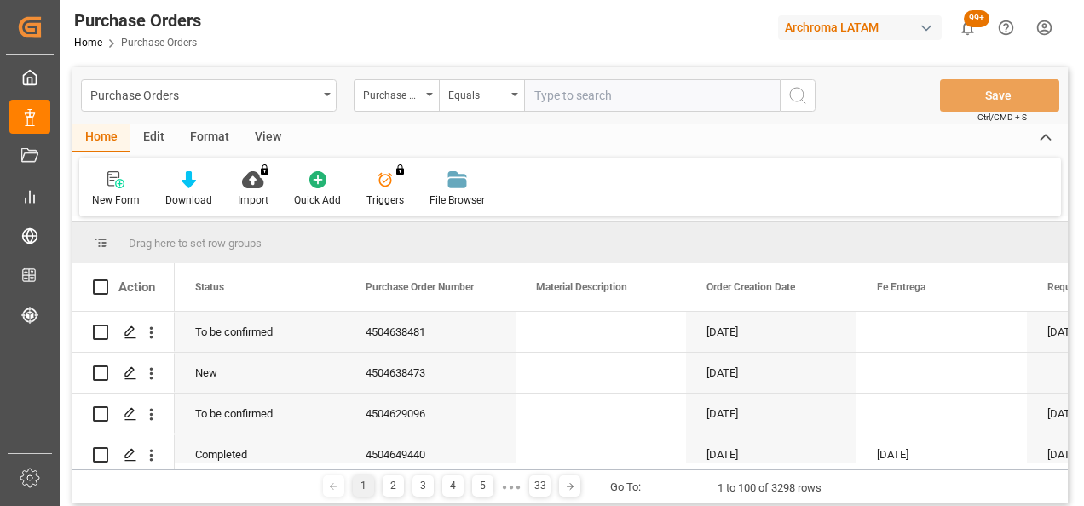
click at [566, 102] on input "text" at bounding box center [652, 95] width 256 height 32
paste input "4504643750"
type input "4504643750"
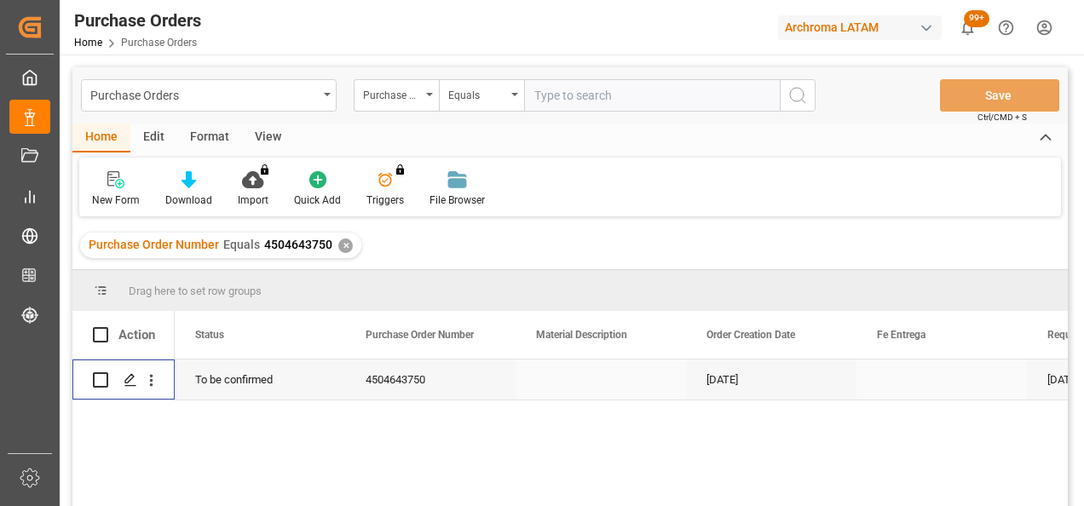
click at [128, 382] on icon "Press SPACE to select this row." at bounding box center [131, 380] width 14 height 14
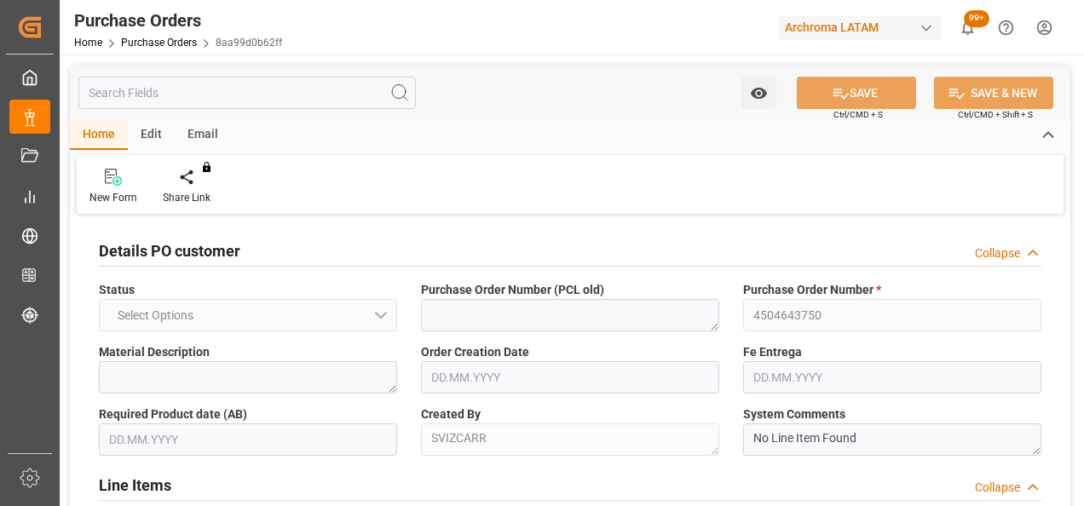
type input "1"
type input "[DATE]"
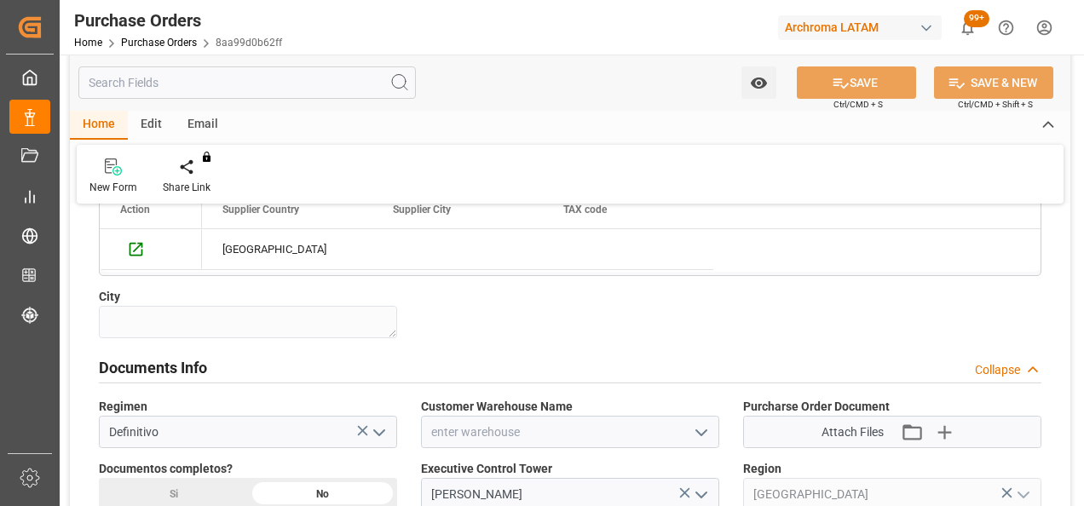
scroll to position [1108, 0]
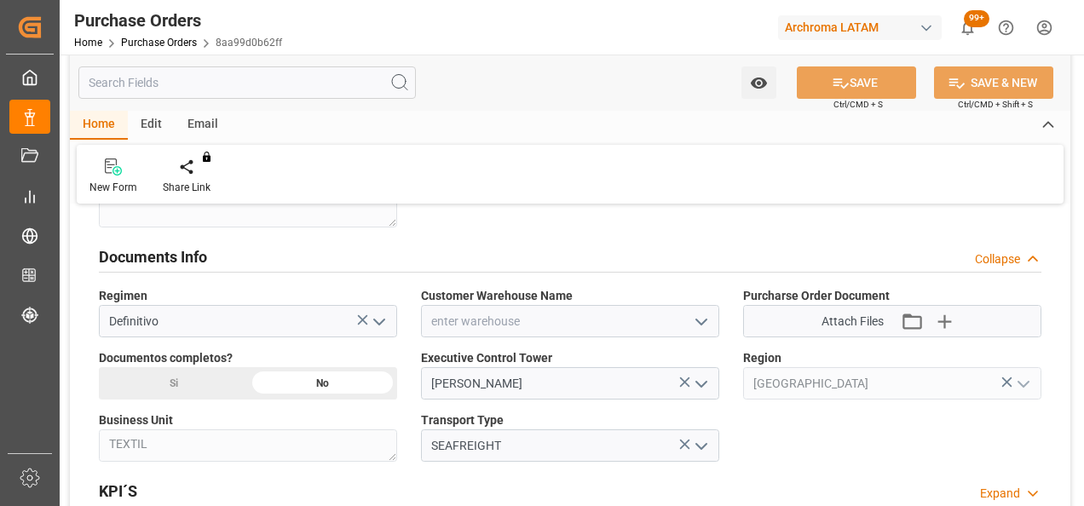
click at [699, 324] on icon "open menu" at bounding box center [701, 322] width 20 height 20
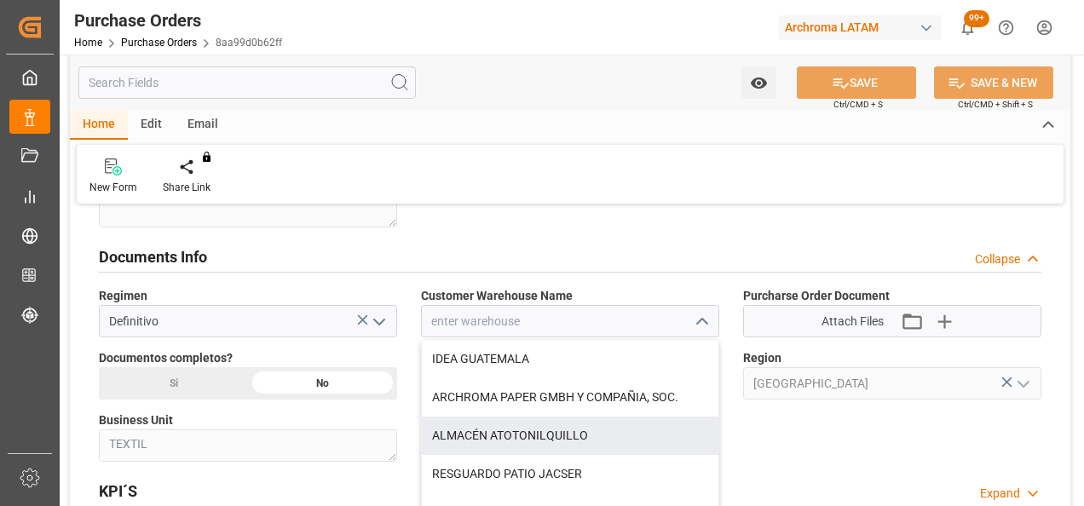
click at [558, 438] on div "ALMACÉN ATOTONILQUILLO" at bounding box center [570, 436] width 297 height 38
type input "ALMACÉN ATOTONILQUILLO"
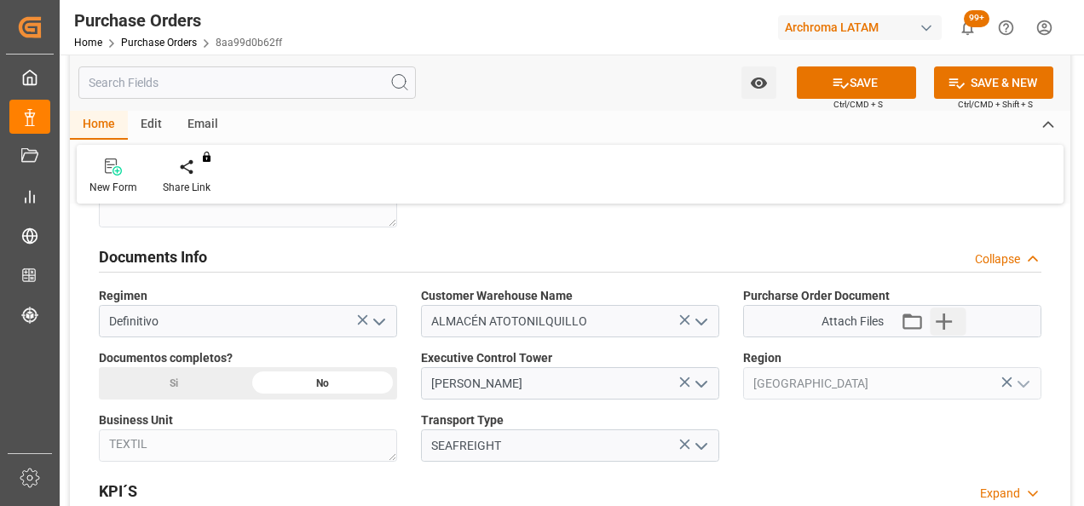
click at [952, 314] on icon "button" at bounding box center [944, 321] width 27 height 27
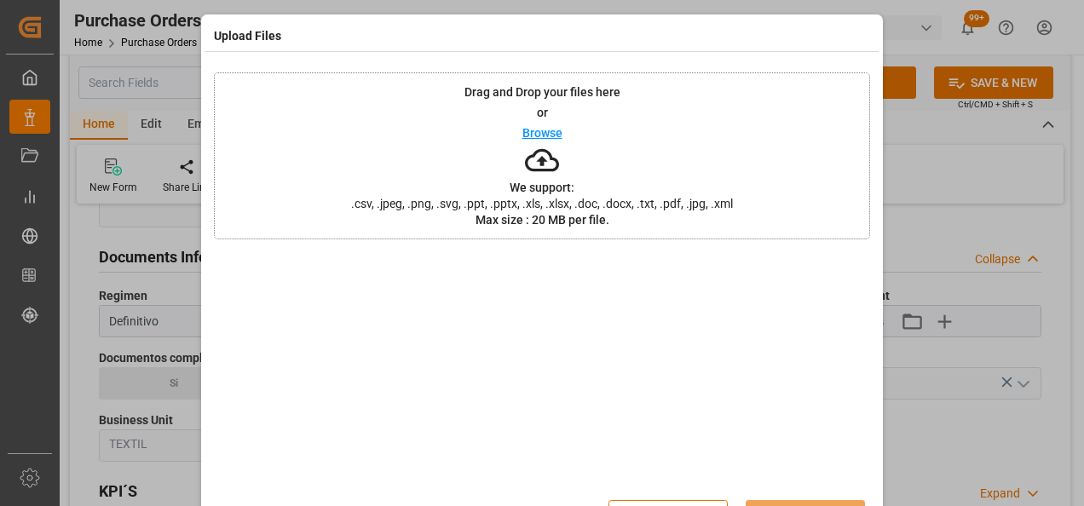
click at [500, 150] on div "Drag and Drop your files here or Browse We support: .csv, .jpeg, .png, .svg, .p…" at bounding box center [542, 155] width 656 height 167
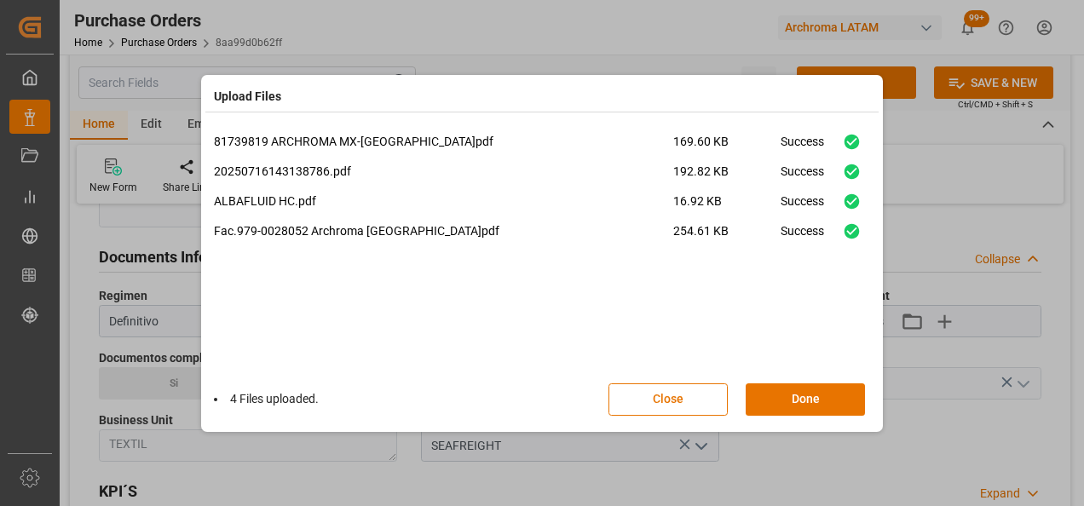
click at [783, 399] on button "Done" at bounding box center [805, 400] width 119 height 32
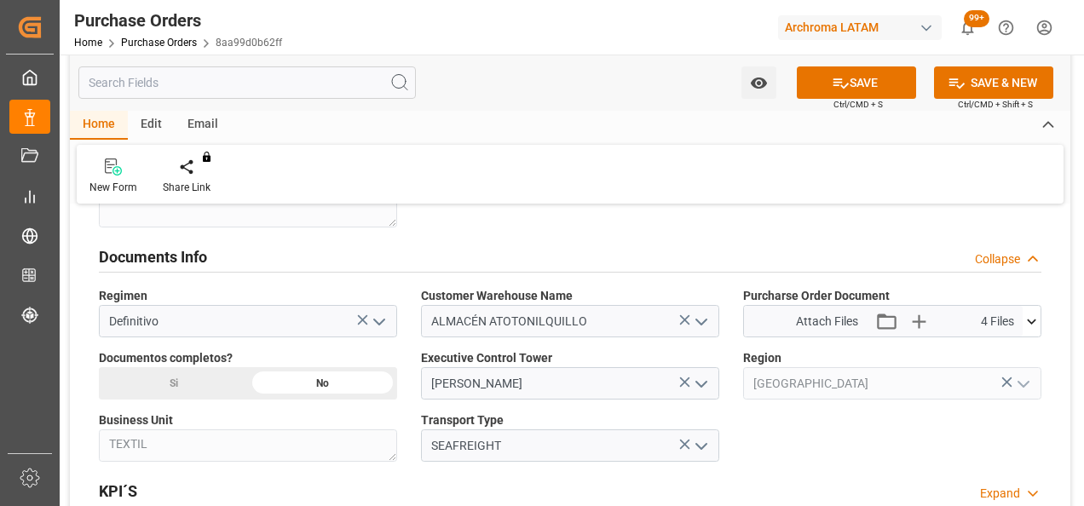
click at [1035, 315] on icon at bounding box center [1032, 322] width 18 height 18
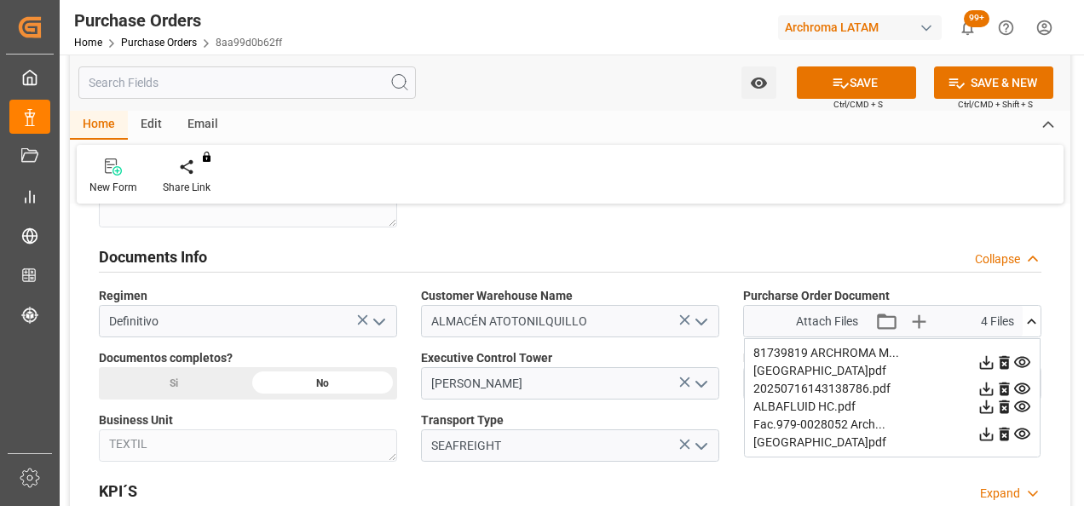
click at [1007, 354] on icon at bounding box center [1005, 363] width 18 height 18
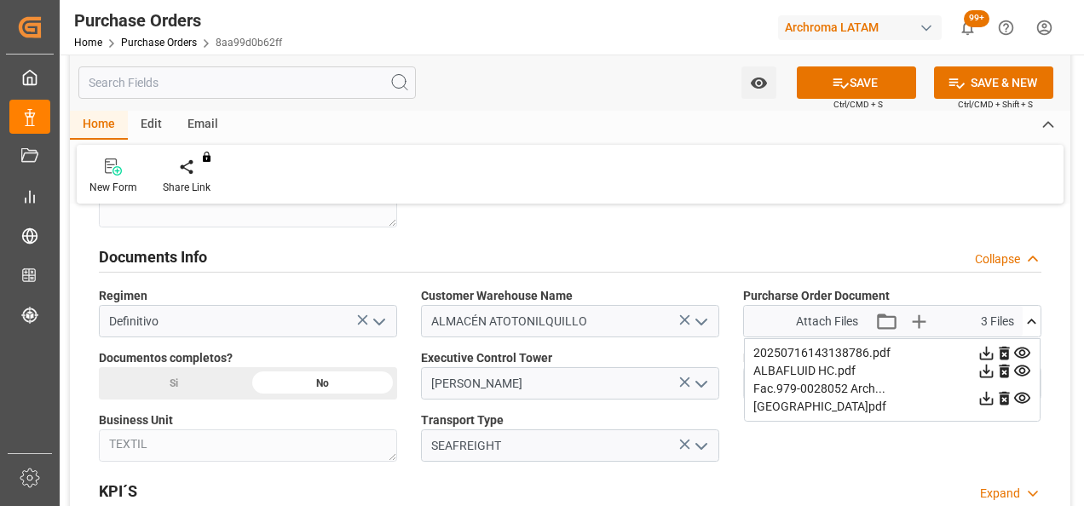
click at [210, 375] on div "Si" at bounding box center [173, 383] width 149 height 32
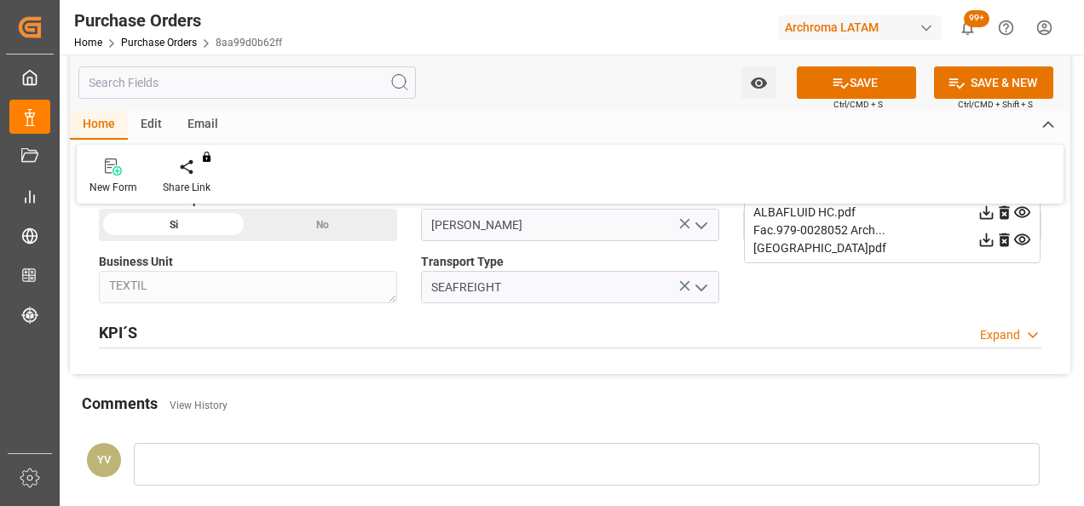
scroll to position [1364, 0]
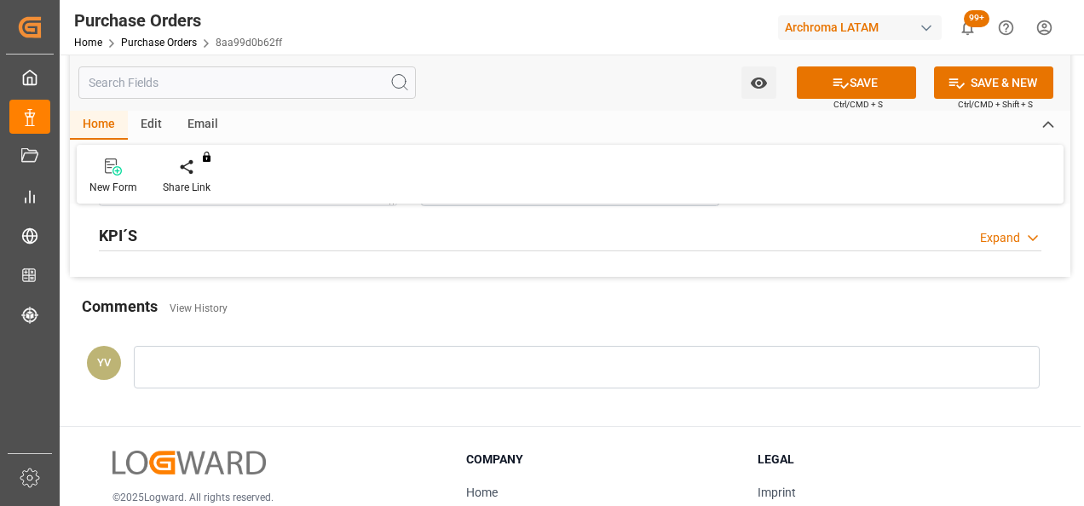
click at [327, 360] on div at bounding box center [587, 367] width 906 height 43
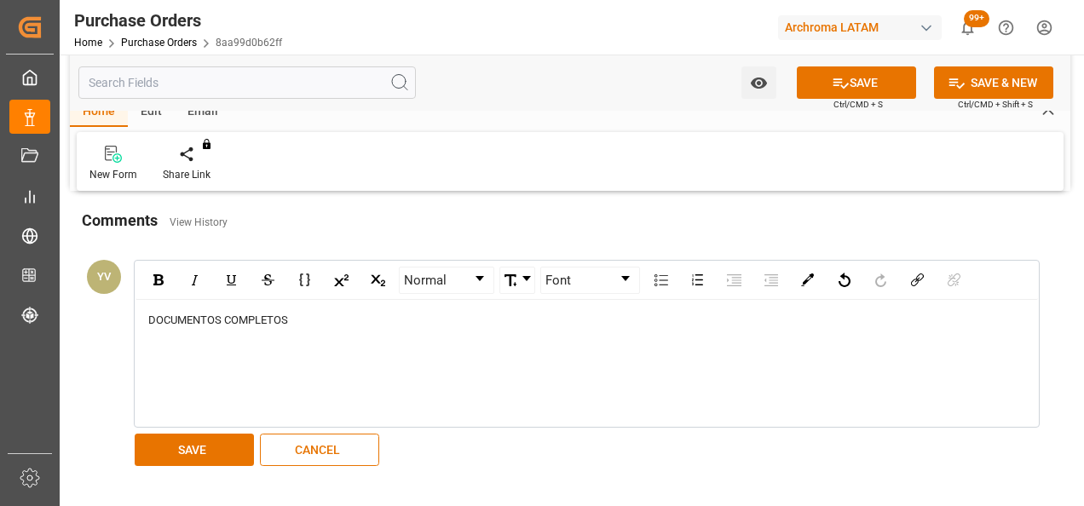
scroll to position [1535, 0]
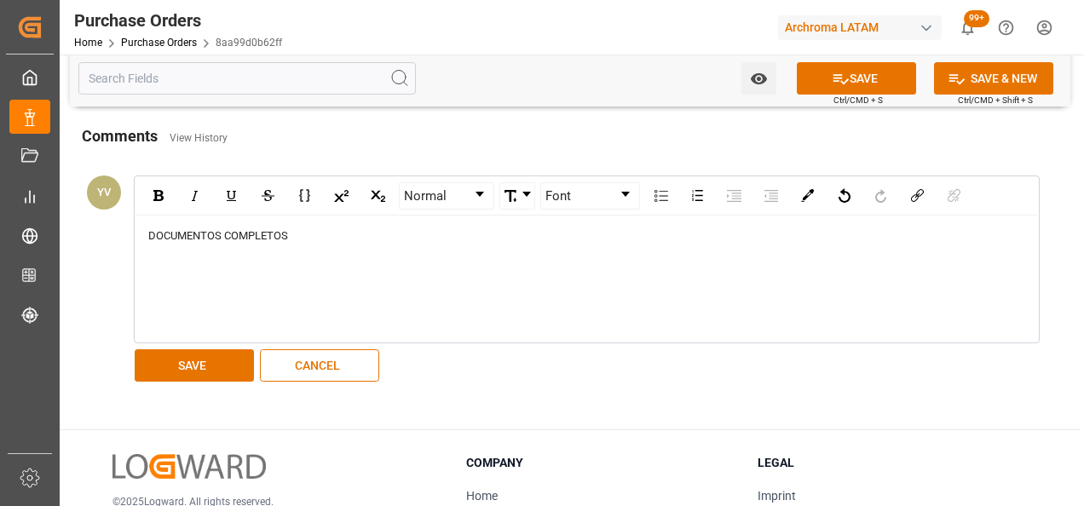
click at [192, 370] on button "SAVE" at bounding box center [194, 366] width 119 height 32
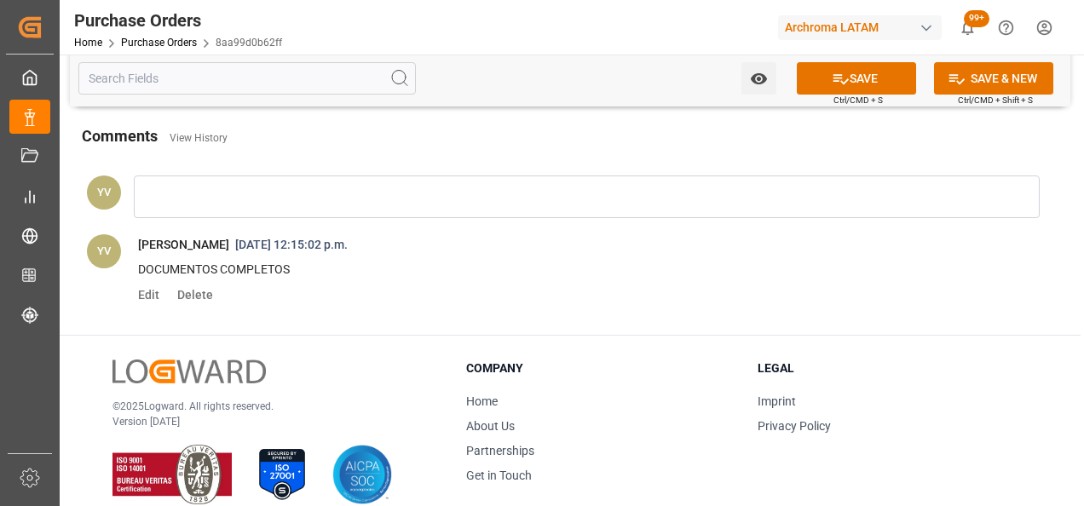
click at [758, 72] on icon "open menu" at bounding box center [759, 79] width 18 height 18
click at [684, 99] on div "Start Watching" at bounding box center [676, 116] width 205 height 39
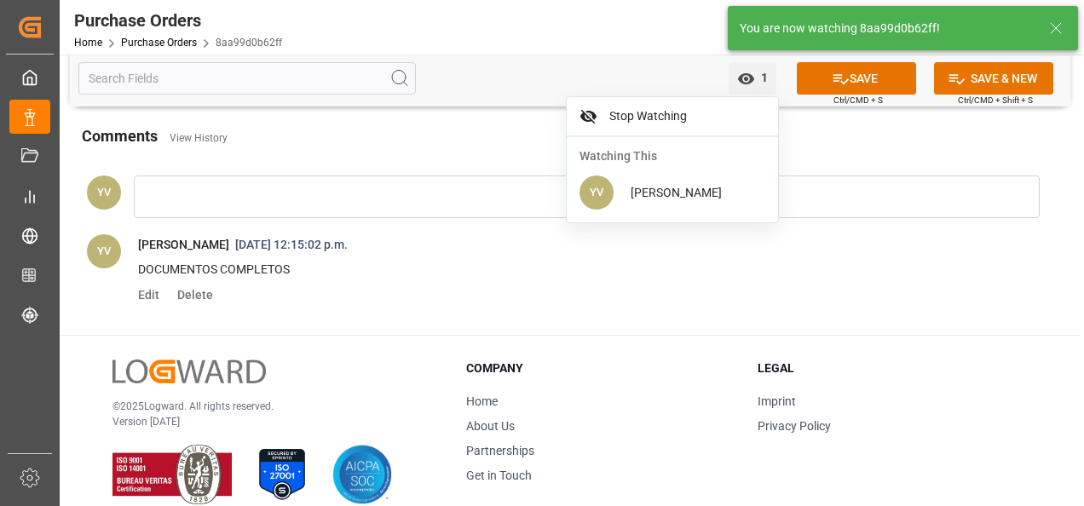
click at [841, 70] on icon at bounding box center [841, 79] width 18 height 18
